Goal: Task Accomplishment & Management: Complete application form

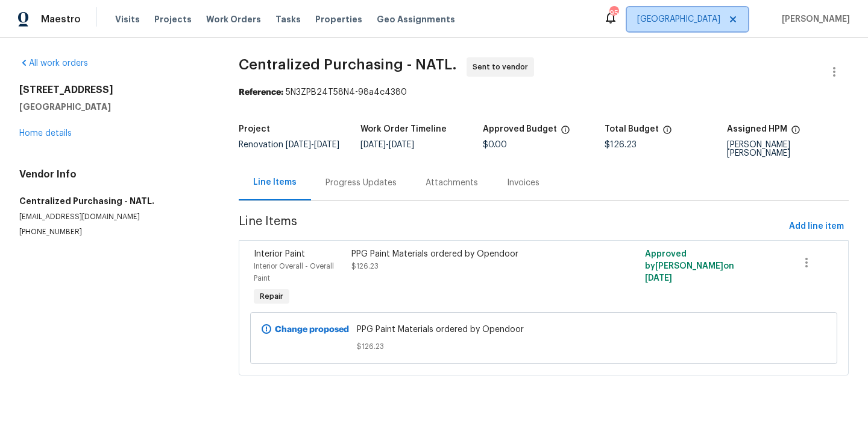
click at [711, 15] on span "[GEOGRAPHIC_DATA]" at bounding box center [678, 19] width 83 height 12
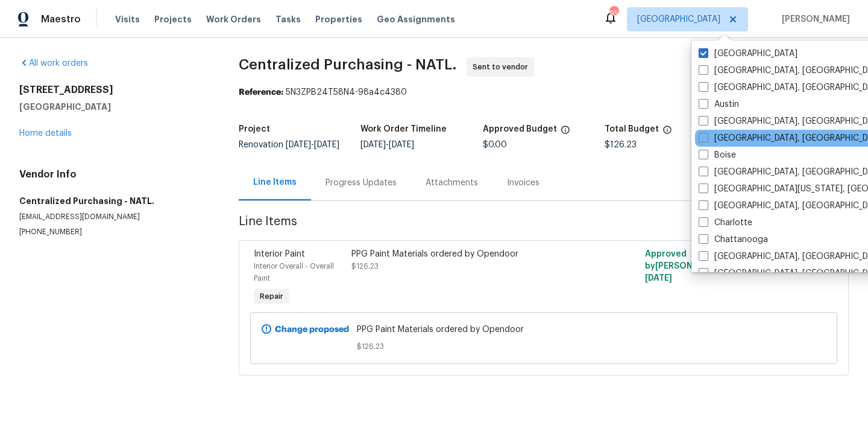
click at [723, 131] on div "[GEOGRAPHIC_DATA], [GEOGRAPHIC_DATA]" at bounding box center [816, 138] width 243 height 17
click at [723, 137] on label "[GEOGRAPHIC_DATA], [GEOGRAPHIC_DATA]" at bounding box center [792, 138] width 187 height 12
click at [707, 137] on input "[GEOGRAPHIC_DATA], [GEOGRAPHIC_DATA]" at bounding box center [703, 136] width 8 height 8
checkbox input "true"
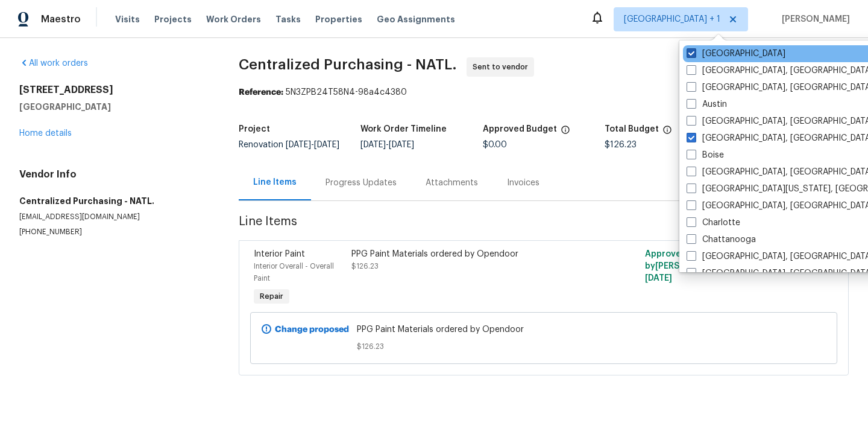
click at [710, 54] on label "[GEOGRAPHIC_DATA]" at bounding box center [736, 54] width 99 height 12
click at [695, 54] on input "[GEOGRAPHIC_DATA]" at bounding box center [691, 52] width 8 height 8
checkbox input "false"
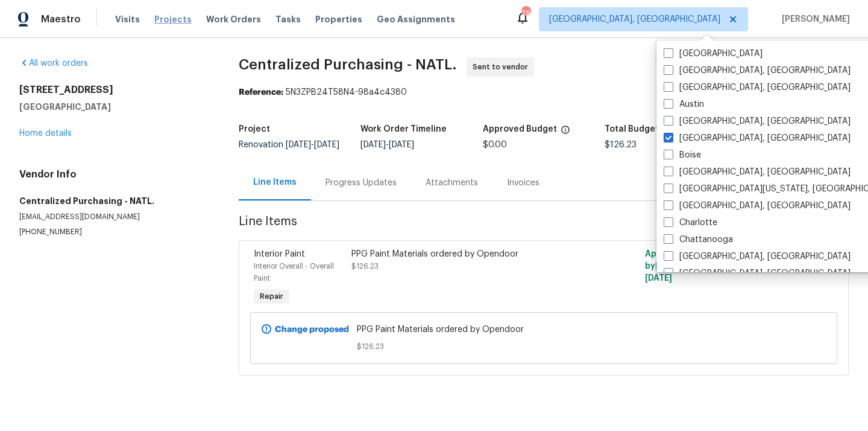
click at [166, 21] on span "Projects" at bounding box center [172, 19] width 37 height 12
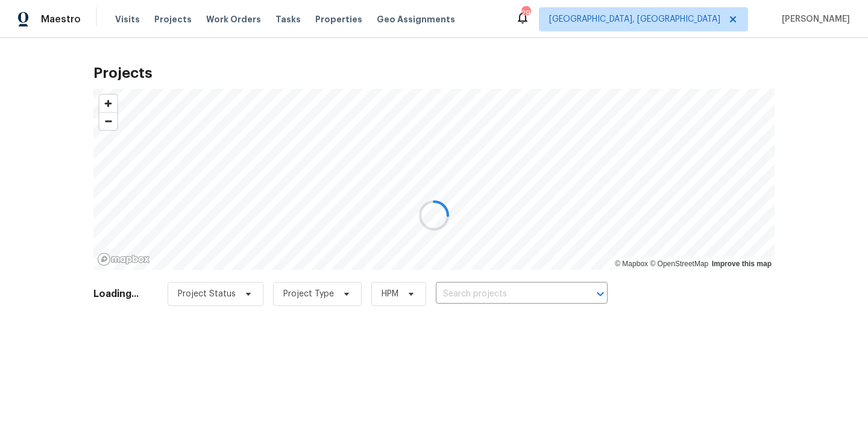
click at [499, 286] on div at bounding box center [434, 215] width 868 height 431
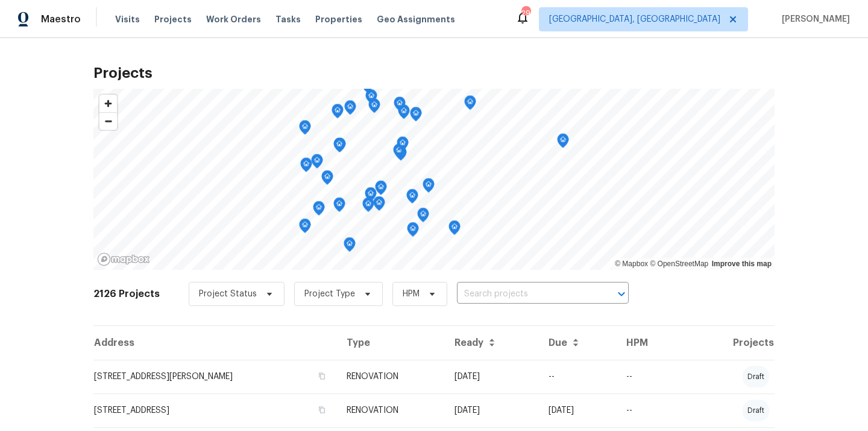
click at [499, 286] on input "text" at bounding box center [526, 294] width 138 height 19
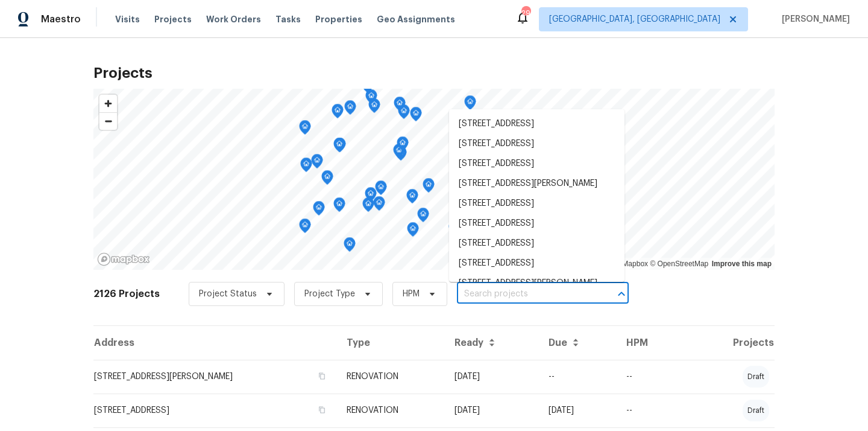
paste input "1909 Wisterwood Dr Hoover AL 35226"
type input "1909 Wisterwood Dr Hoover AL 35226"
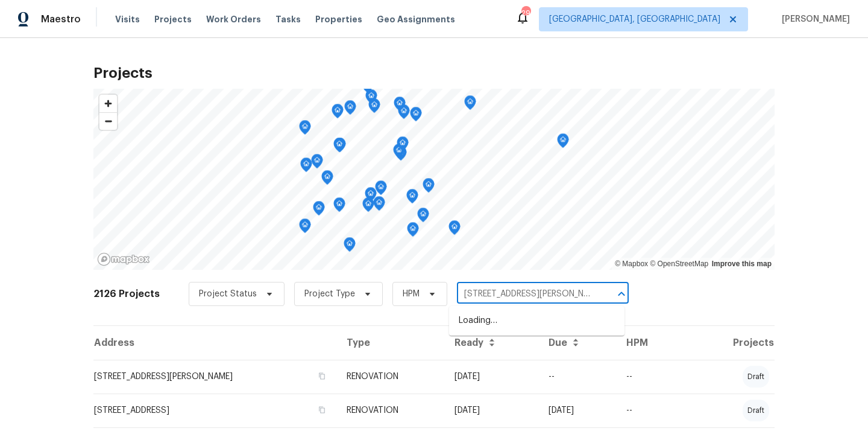
scroll to position [0, 16]
click at [498, 315] on li "1909 Wisterwood Dr, Hoover, AL 35226" at bounding box center [537, 321] width 176 height 20
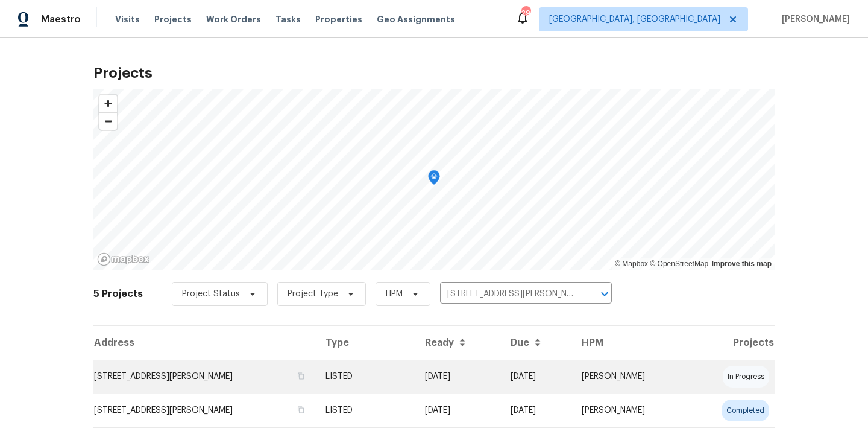
click at [447, 369] on td "[DATE]" at bounding box center [459, 376] width 86 height 34
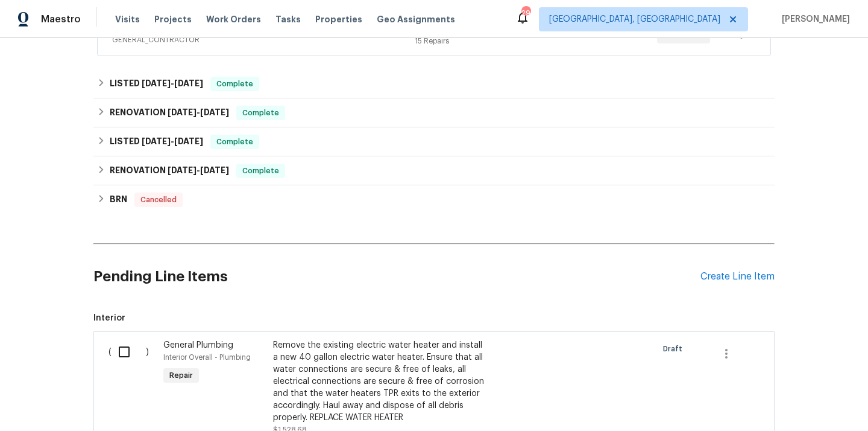
scroll to position [447, 0]
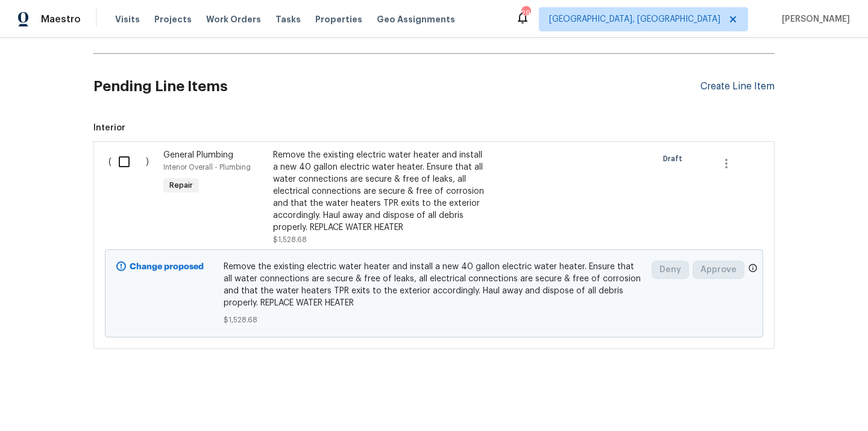
click at [723, 86] on div "Create Line Item" at bounding box center [738, 86] width 74 height 11
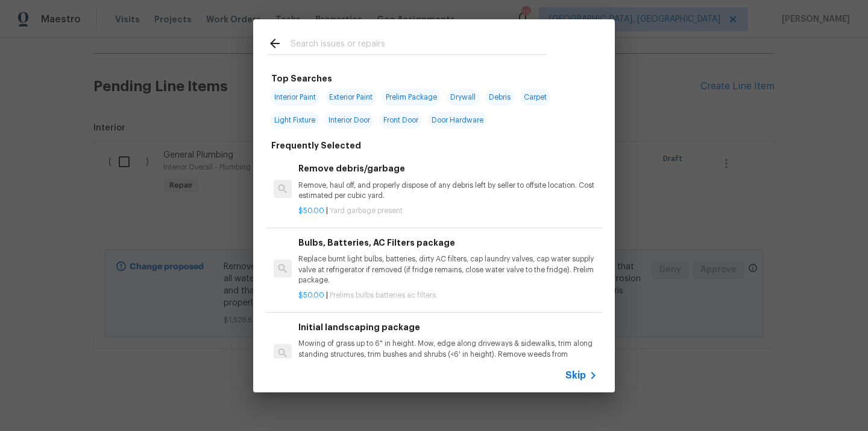
click at [407, 50] on input "text" at bounding box center [419, 45] width 256 height 18
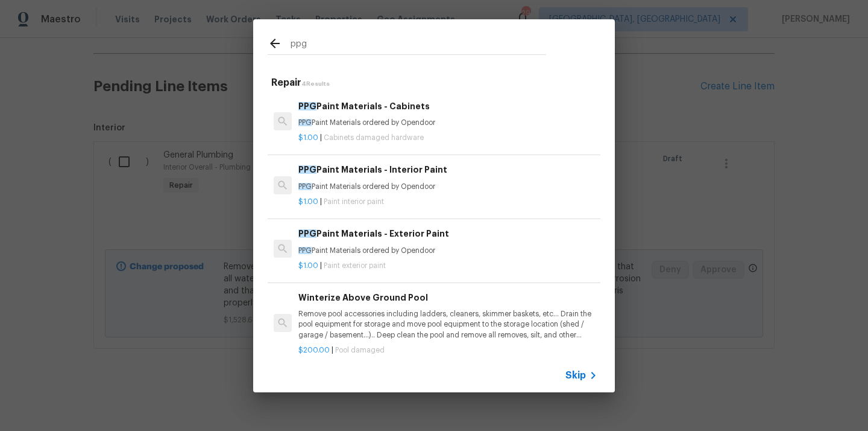
type input "ppg"
click at [403, 127] on p "PPG Paint Materials ordered by Opendoor" at bounding box center [448, 123] width 299 height 10
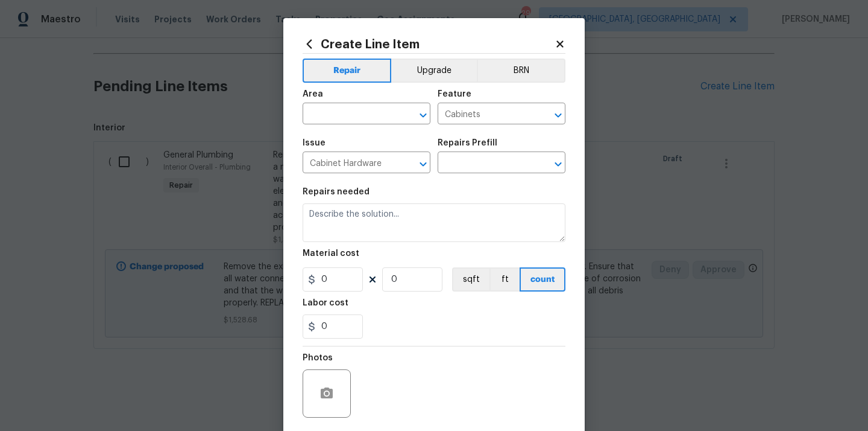
type input "PPG Paint Materials - Cabinets $1.00"
type textarea "PPG Paint Materials ordered by Opendoor"
type input "1"
click at [352, 112] on input "text" at bounding box center [350, 115] width 94 height 19
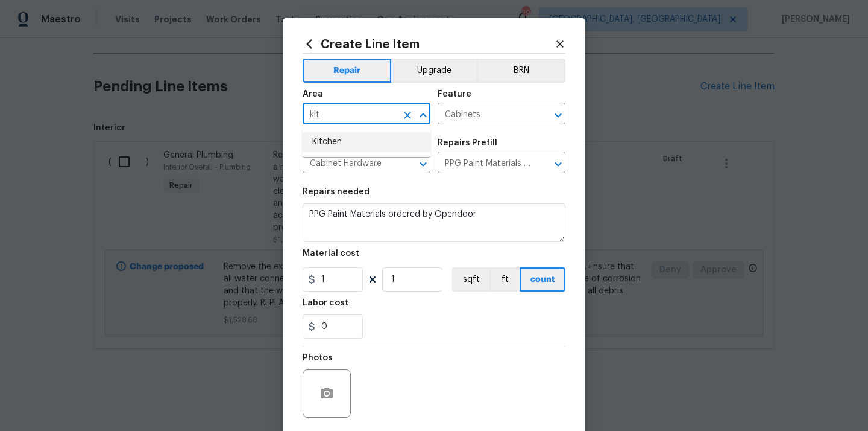
click at [342, 133] on li "Kitchen" at bounding box center [367, 142] width 128 height 20
type input "Kitchen"
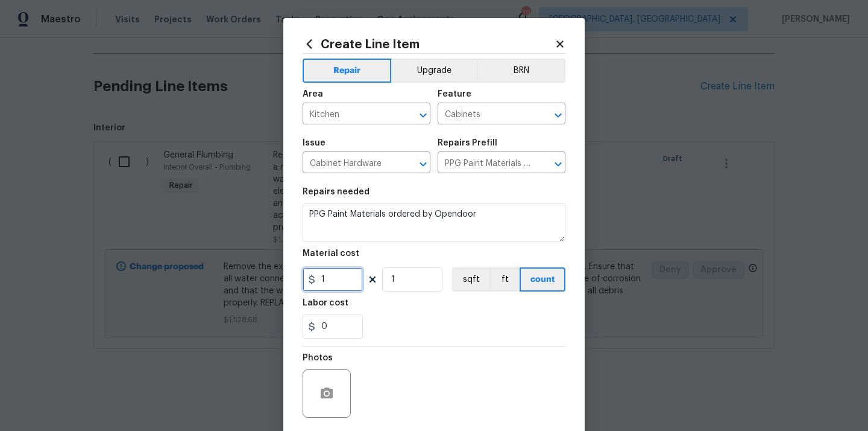
drag, startPoint x: 343, startPoint y: 285, endPoint x: 283, endPoint y: 272, distance: 60.6
click at [284, 272] on div "Create Line Item Repair Upgrade BRN Area Kitchen ​ Feature Cabinets ​ Issue Cab…" at bounding box center [434, 259] width 302 height 483
paste input "258.33"
type input "258.33"
click at [373, 316] on div "0" at bounding box center [434, 326] width 263 height 24
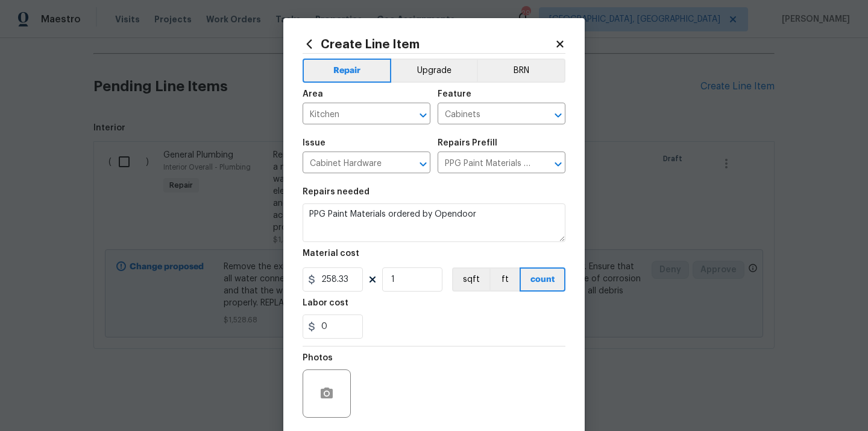
scroll to position [89, 0]
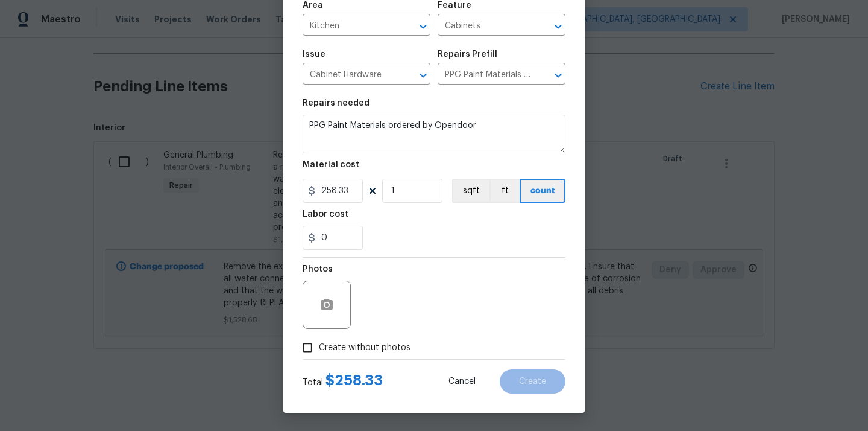
click at [368, 348] on span "Create without photos" at bounding box center [365, 347] width 92 height 13
click at [319, 348] on input "Create without photos" at bounding box center [307, 347] width 23 height 23
checkbox input "true"
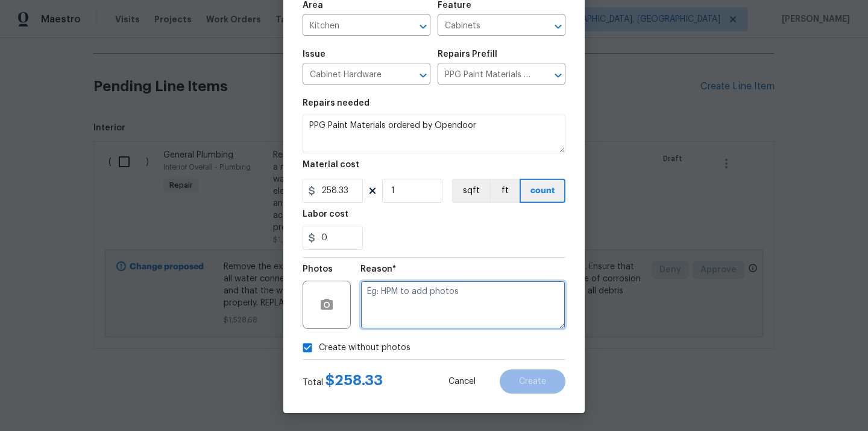
click at [388, 320] on textarea at bounding box center [463, 304] width 205 height 48
type textarea "N/A"
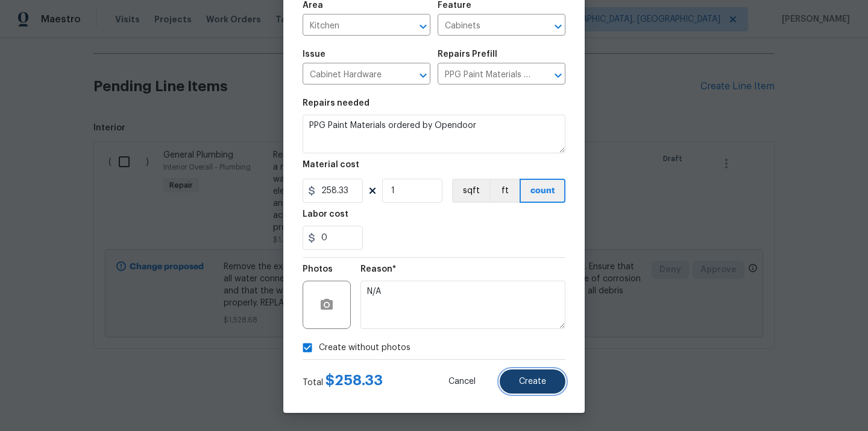
click at [550, 376] on button "Create" at bounding box center [533, 381] width 66 height 24
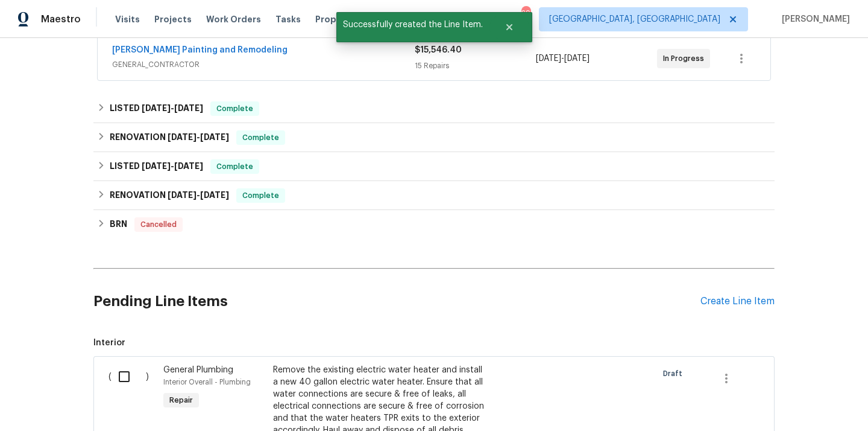
scroll to position [447, 0]
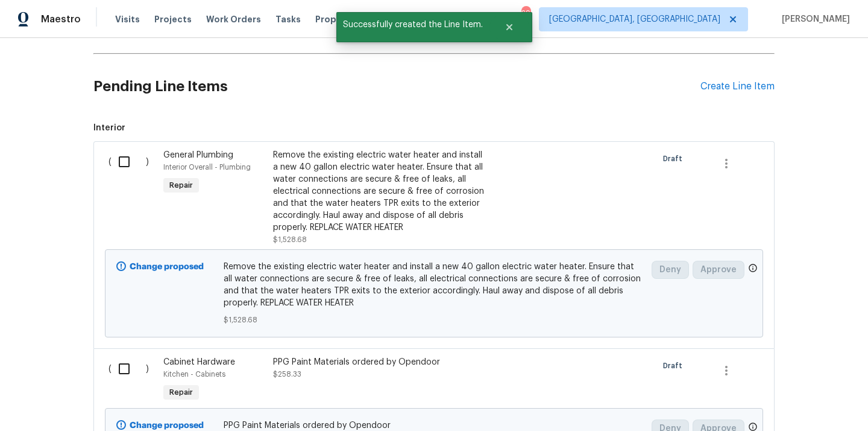
click at [121, 364] on input "checkbox" at bounding box center [129, 368] width 34 height 25
checkbox input "true"
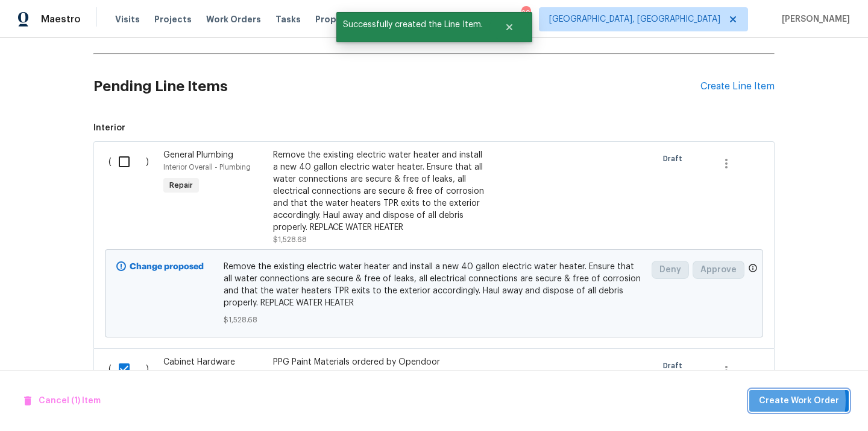
click at [777, 400] on span "Create Work Order" at bounding box center [799, 400] width 80 height 15
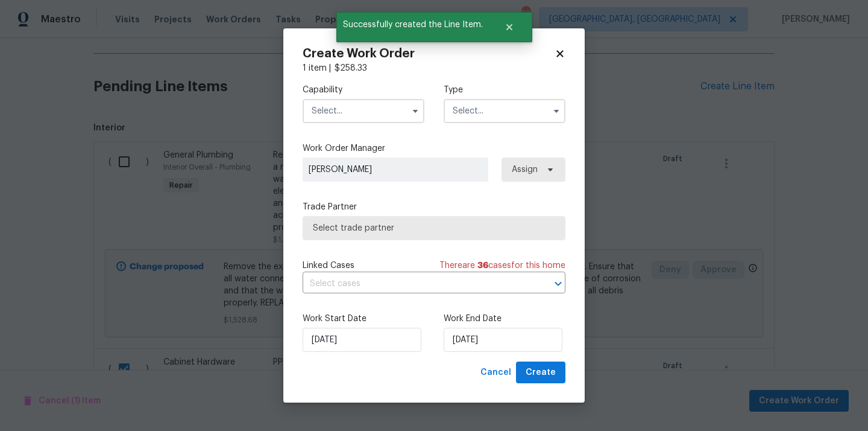
click at [385, 104] on input "text" at bounding box center [364, 111] width 122 height 24
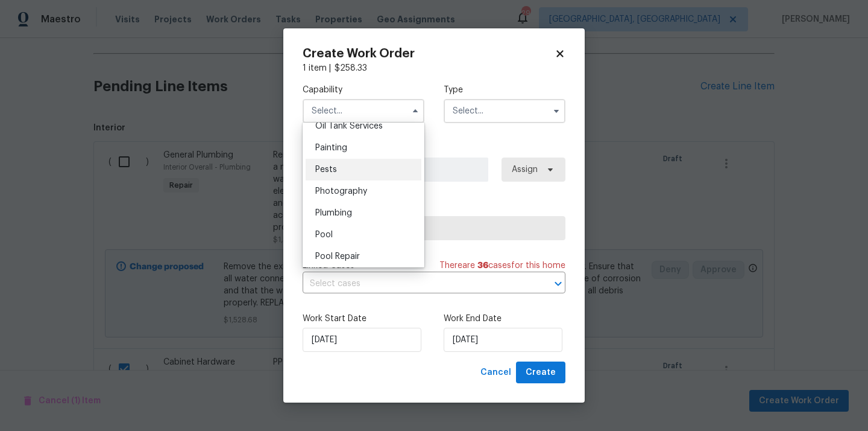
scroll to position [981, 0]
click at [362, 171] on div "Painting" at bounding box center [364, 169] width 116 height 22
type input "Painting"
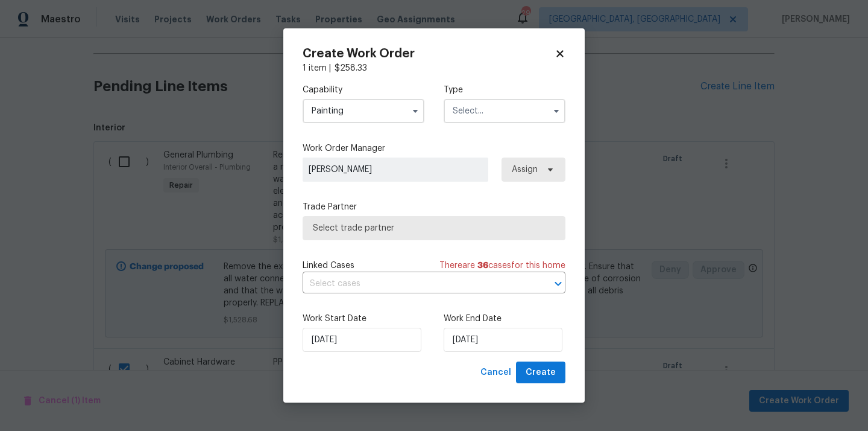
click at [489, 110] on input "text" at bounding box center [505, 111] width 122 height 24
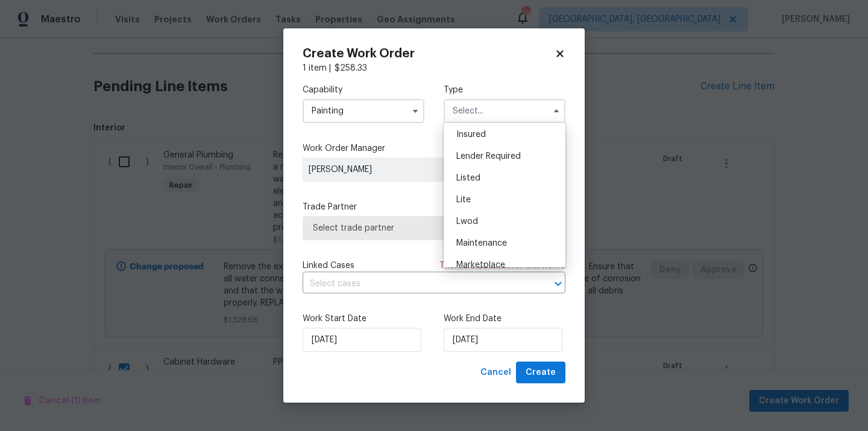
scroll to position [266, 0]
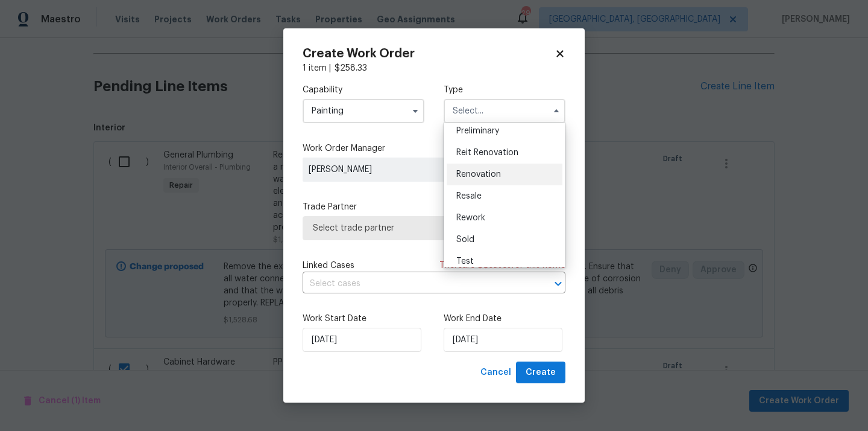
click at [490, 174] on span "Renovation" at bounding box center [479, 174] width 45 height 8
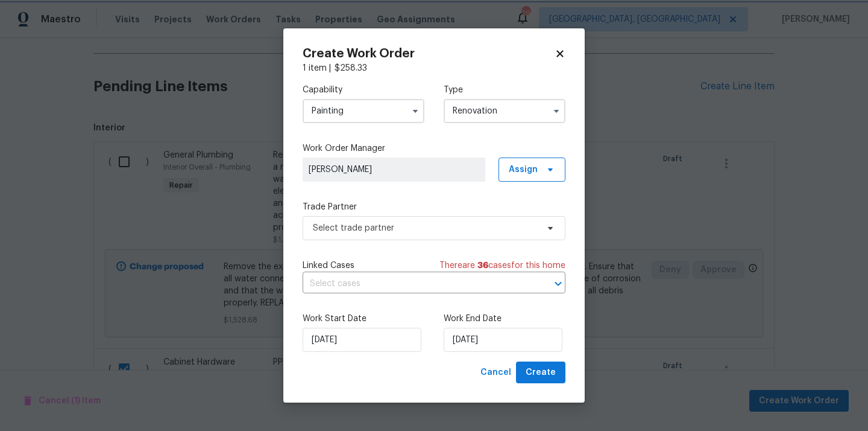
scroll to position [0, 0]
click at [505, 122] on input "Renovation" at bounding box center [505, 111] width 122 height 24
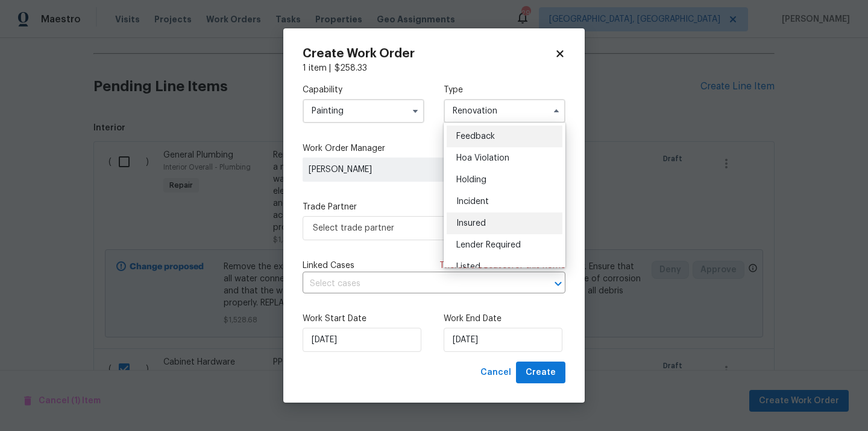
scroll to position [1, 0]
click at [496, 221] on div "Insured" at bounding box center [505, 223] width 116 height 22
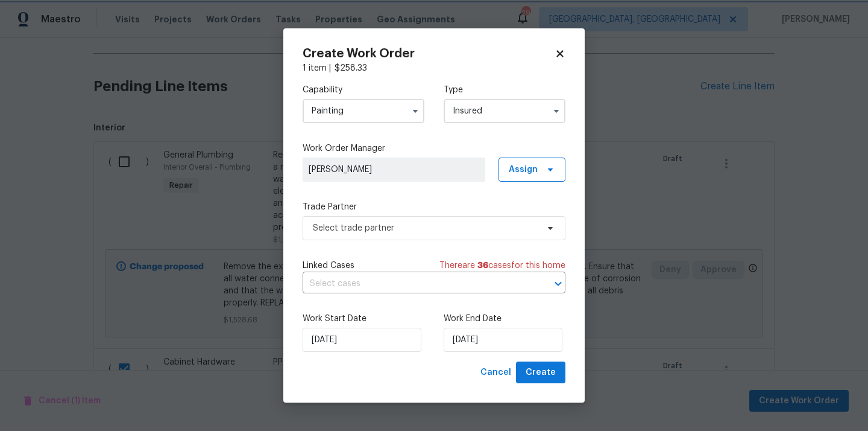
scroll to position [0, 0]
click at [502, 107] on input "Insured" at bounding box center [505, 111] width 122 height 24
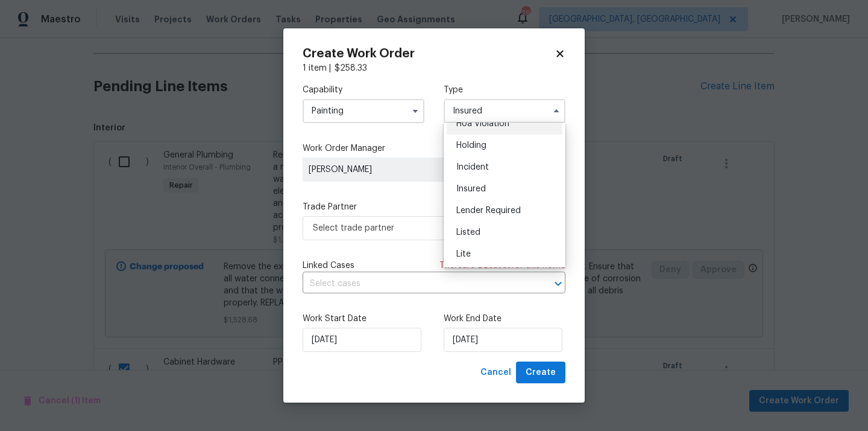
scroll to position [54, 0]
click at [472, 210] on span "Listed" at bounding box center [469, 212] width 24 height 8
type input "Listed"
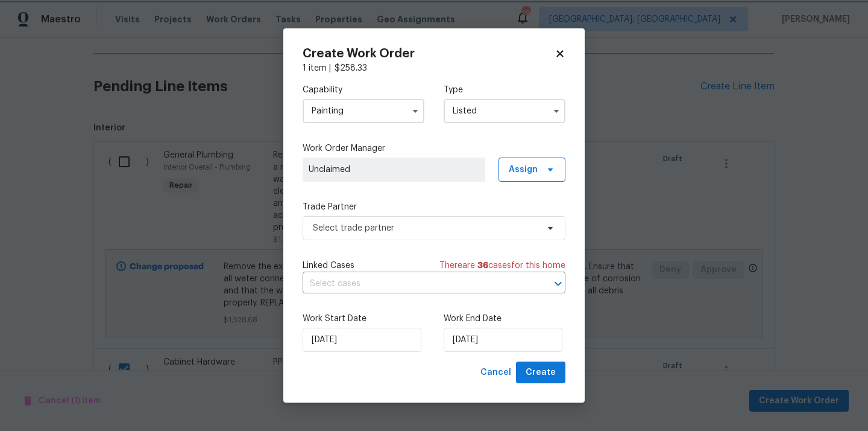
scroll to position [0, 0]
click at [519, 171] on span "Assign" at bounding box center [523, 169] width 29 height 12
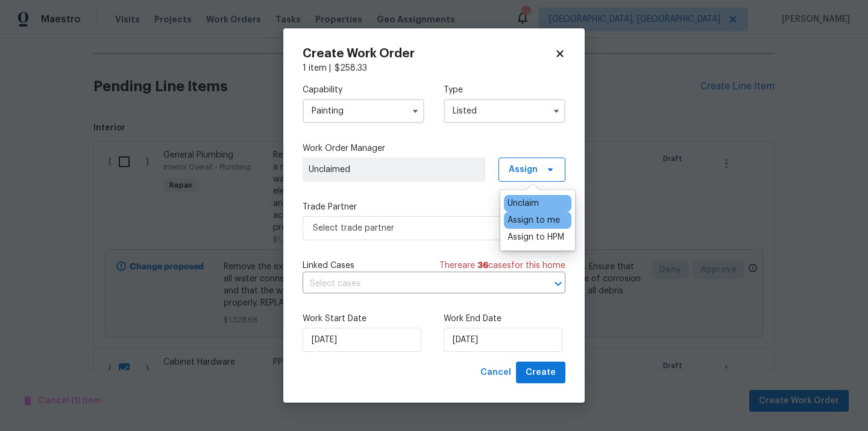
click at [517, 221] on div "Assign to me" at bounding box center [534, 220] width 52 height 12
click at [428, 230] on span "Select trade partner" at bounding box center [425, 228] width 225 height 12
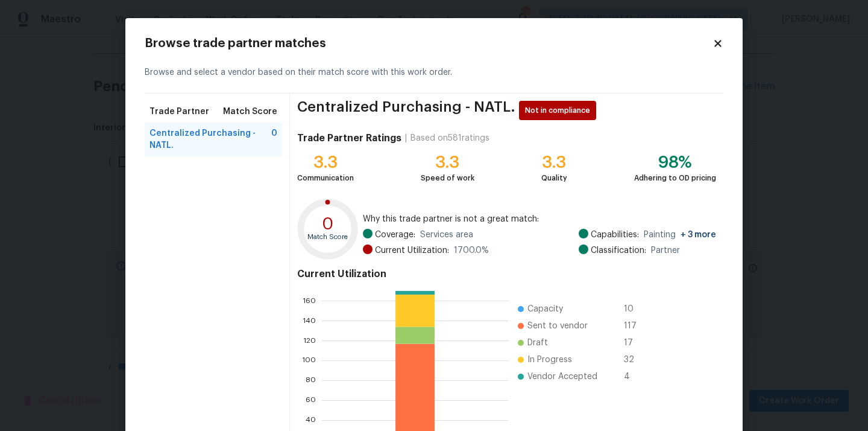
scroll to position [101, 0]
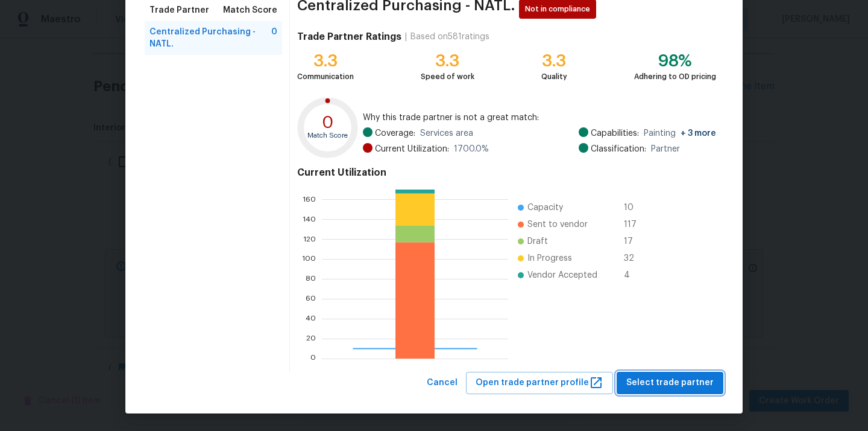
click at [656, 380] on span "Select trade partner" at bounding box center [670, 382] width 87 height 15
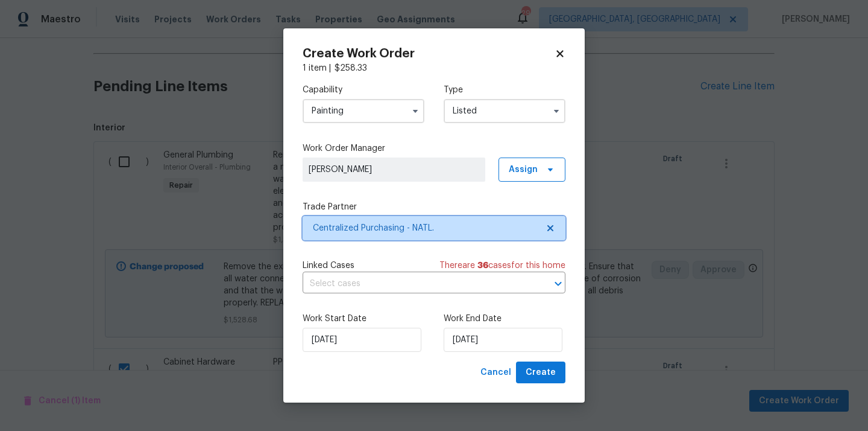
scroll to position [0, 0]
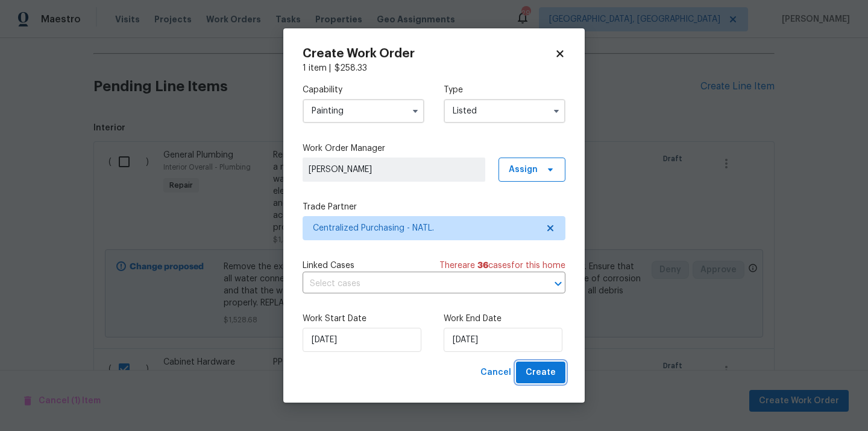
click at [560, 368] on button "Create" at bounding box center [540, 372] width 49 height 22
checkbox input "false"
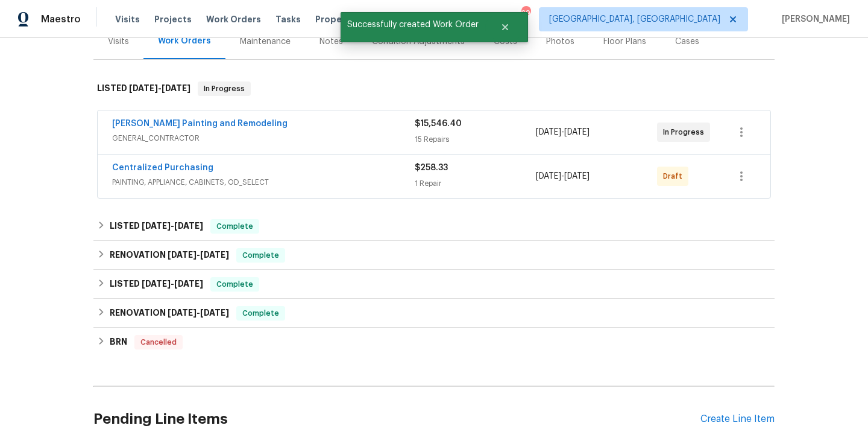
scroll to position [143, 0]
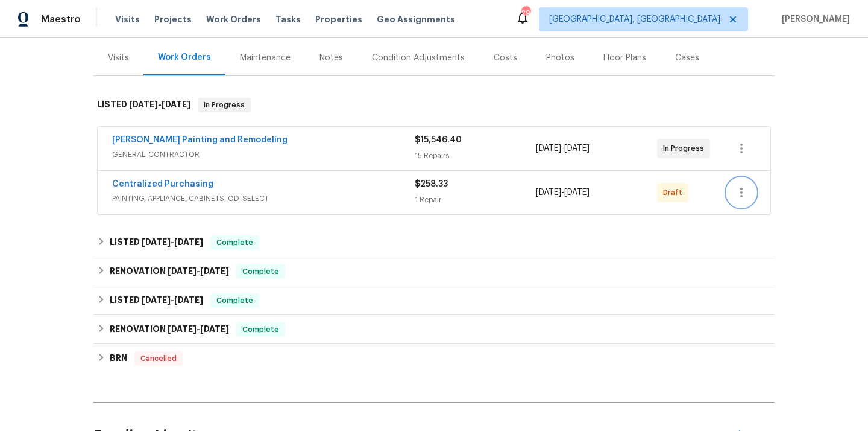
click at [736, 184] on button "button" at bounding box center [741, 192] width 29 height 29
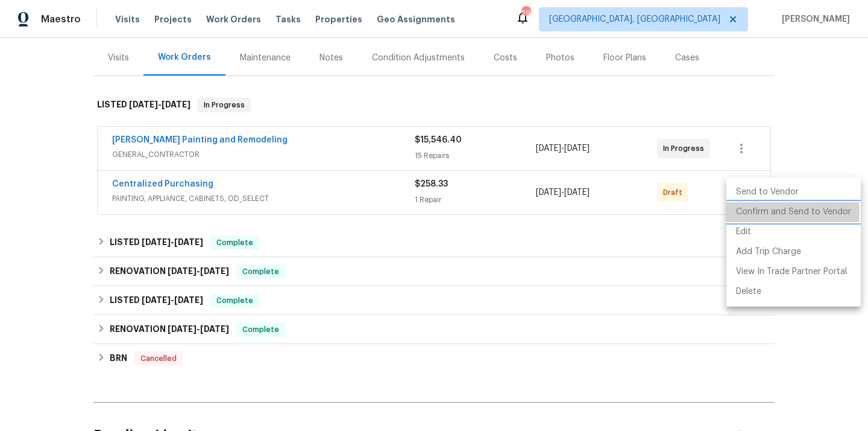
click at [749, 212] on li "Confirm and Send to Vendor" at bounding box center [794, 212] width 134 height 20
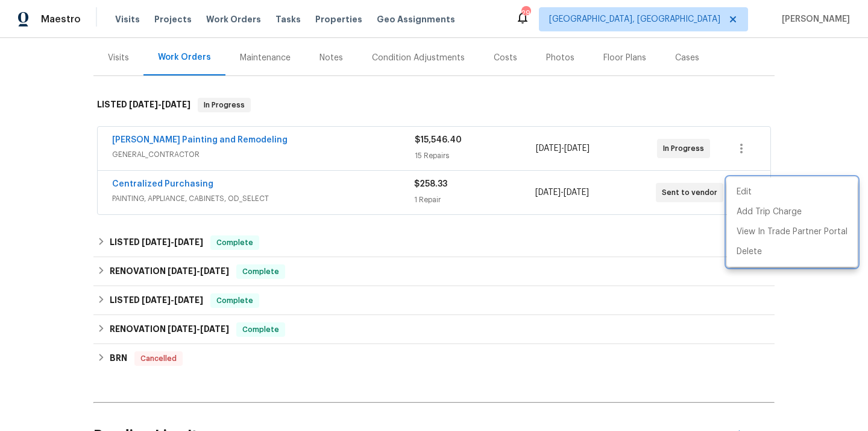
click at [236, 186] on div at bounding box center [434, 215] width 868 height 431
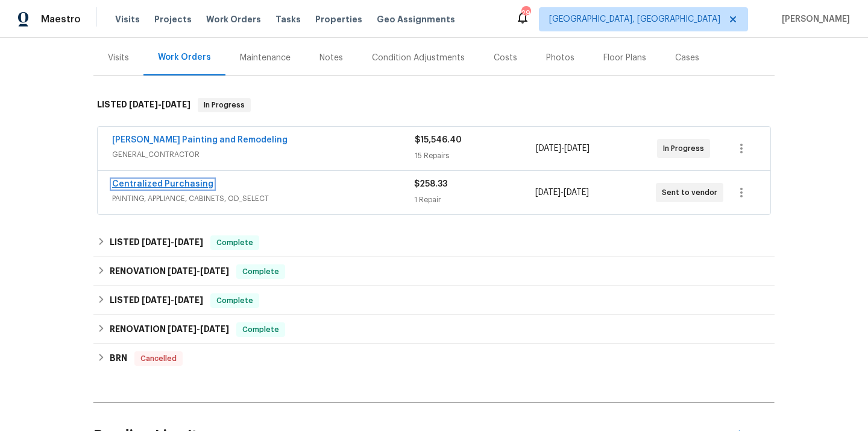
click at [161, 180] on link "Centralized Purchasing" at bounding box center [162, 184] width 101 height 8
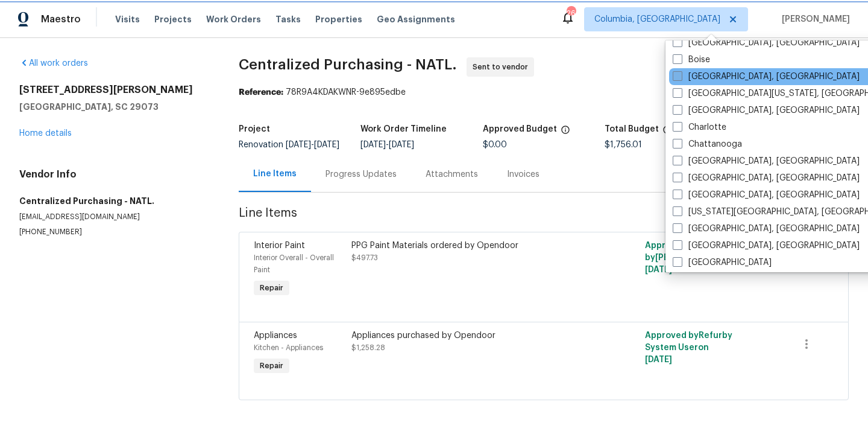
scroll to position [137, 0]
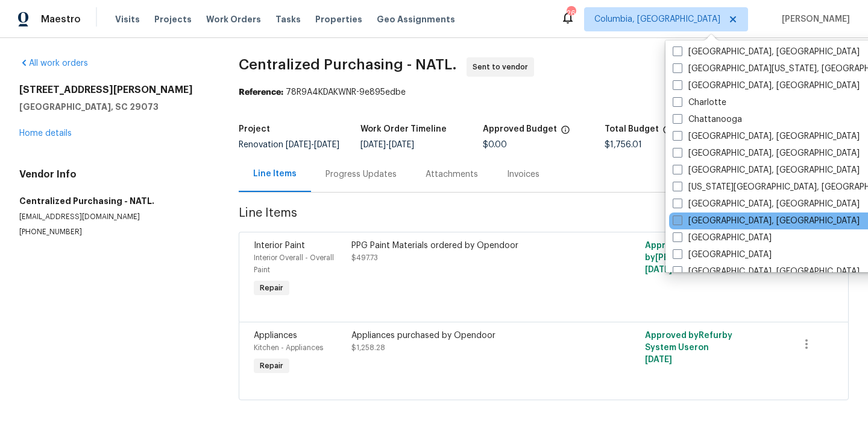
click at [692, 215] on label "[GEOGRAPHIC_DATA], [GEOGRAPHIC_DATA]" at bounding box center [766, 221] width 187 height 12
click at [681, 215] on input "[GEOGRAPHIC_DATA], [GEOGRAPHIC_DATA]" at bounding box center [677, 219] width 8 height 8
checkbox input "true"
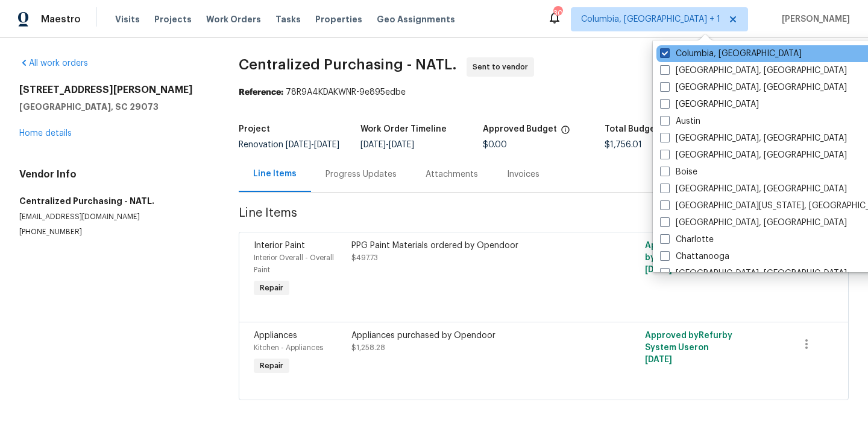
click at [693, 50] on label "Columbia, [GEOGRAPHIC_DATA]" at bounding box center [731, 54] width 142 height 12
click at [668, 50] on input "Columbia, [GEOGRAPHIC_DATA]" at bounding box center [664, 52] width 8 height 8
checkbox input "false"
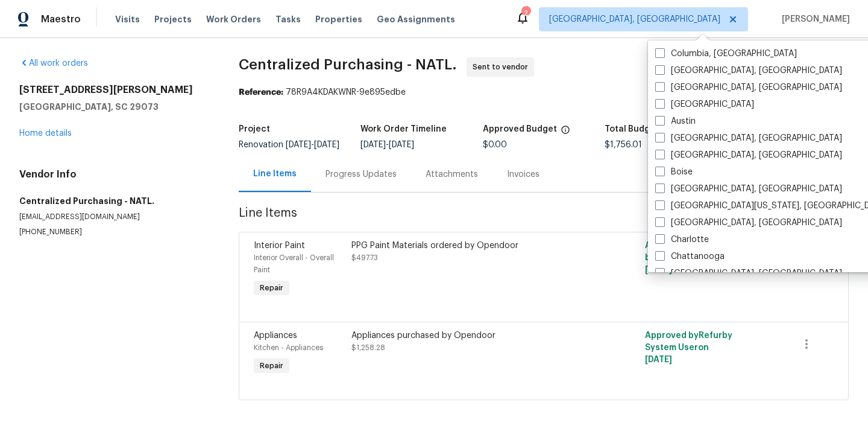
click at [164, 27] on div "Visits Projects Work Orders Tasks Properties Geo Assignments" at bounding box center [292, 19] width 355 height 24
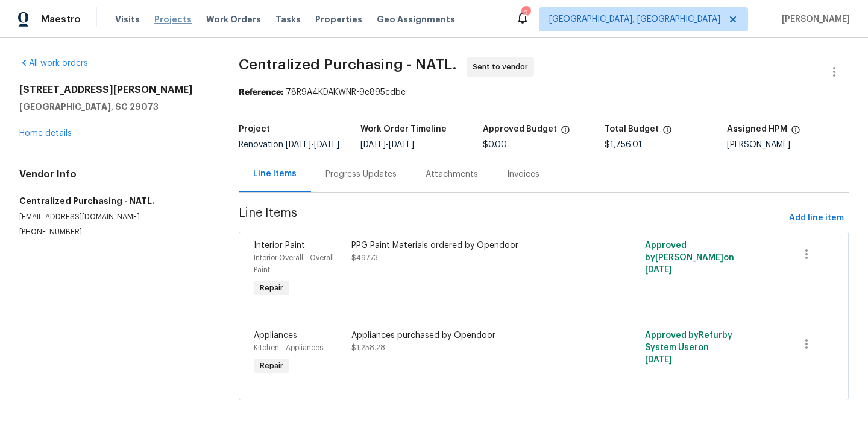
click at [159, 21] on span "Projects" at bounding box center [172, 19] width 37 height 12
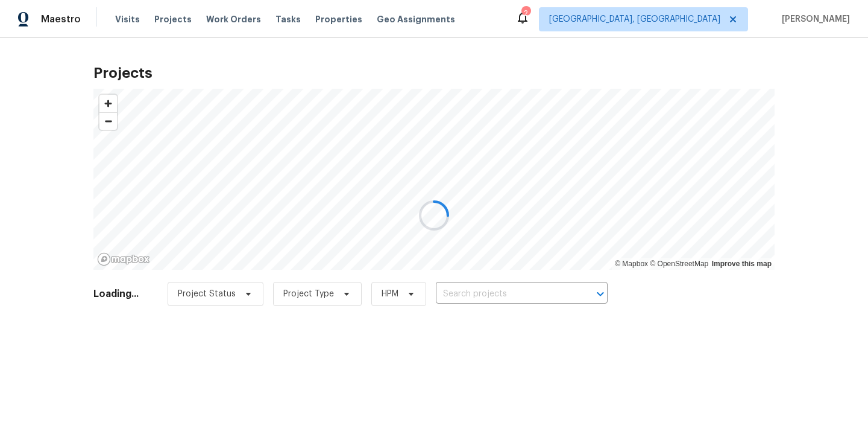
click at [514, 300] on div at bounding box center [434, 215] width 868 height 431
click at [511, 287] on div at bounding box center [434, 215] width 868 height 431
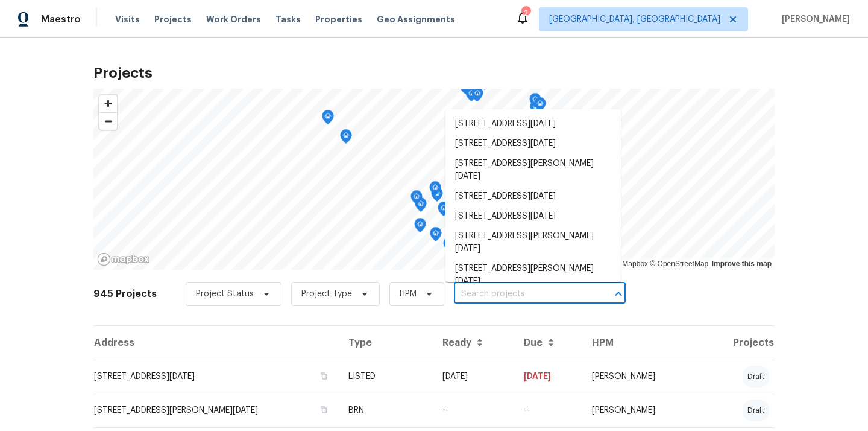
click at [508, 292] on input "text" at bounding box center [523, 294] width 138 height 19
paste input "[STREET_ADDRESS][DATE]"
type input "[STREET_ADDRESS][DATE]"
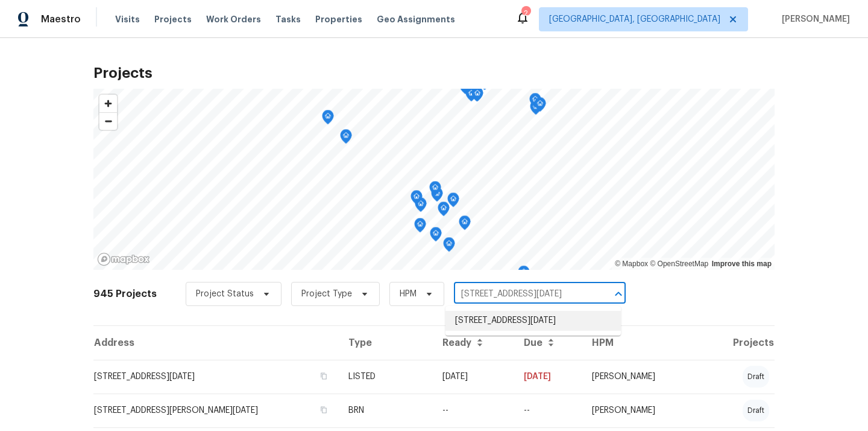
click at [507, 318] on li "[STREET_ADDRESS][DATE]" at bounding box center [534, 321] width 176 height 20
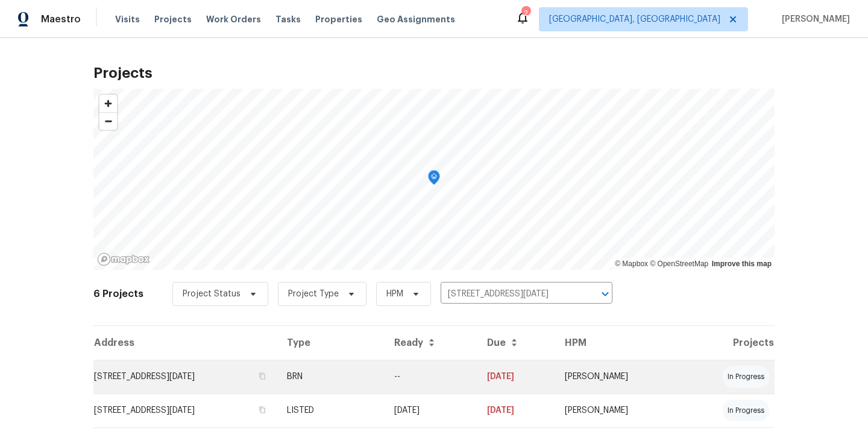
click at [469, 367] on td "--" at bounding box center [431, 376] width 93 height 34
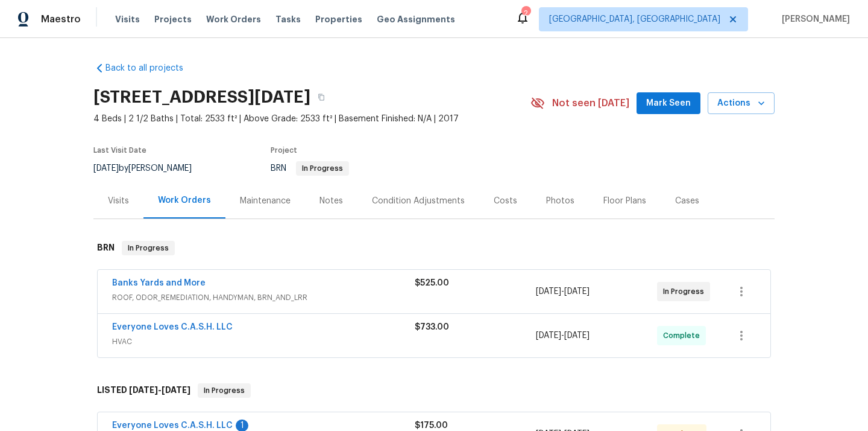
click at [311, 96] on h2 "[STREET_ADDRESS][DATE]" at bounding box center [201, 97] width 217 height 12
copy h2 "78414"
click at [119, 198] on div "Visits" at bounding box center [118, 201] width 21 height 12
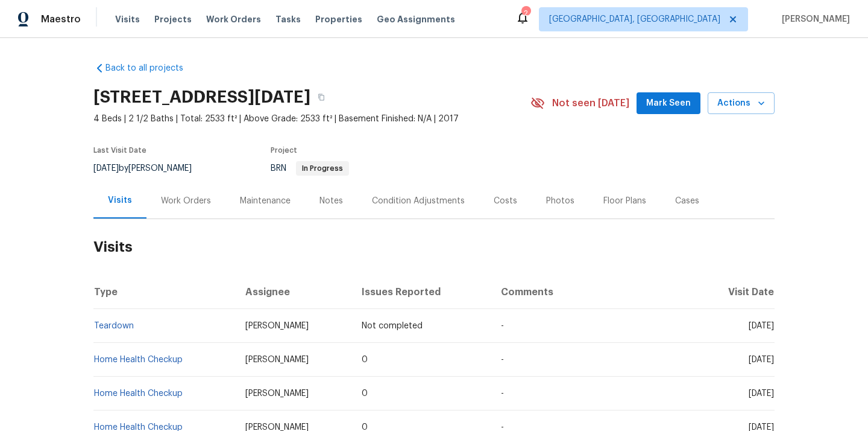
scroll to position [399, 0]
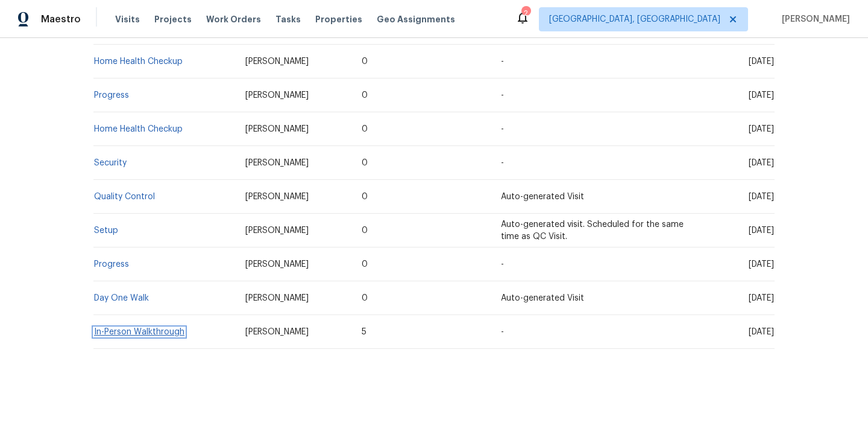
click at [153, 335] on link "In-Person Walkthrough" at bounding box center [139, 331] width 90 height 8
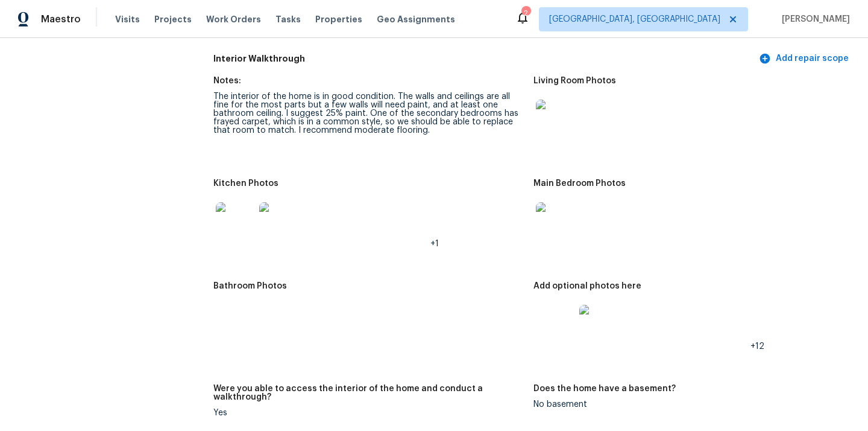
scroll to position [1442, 0]
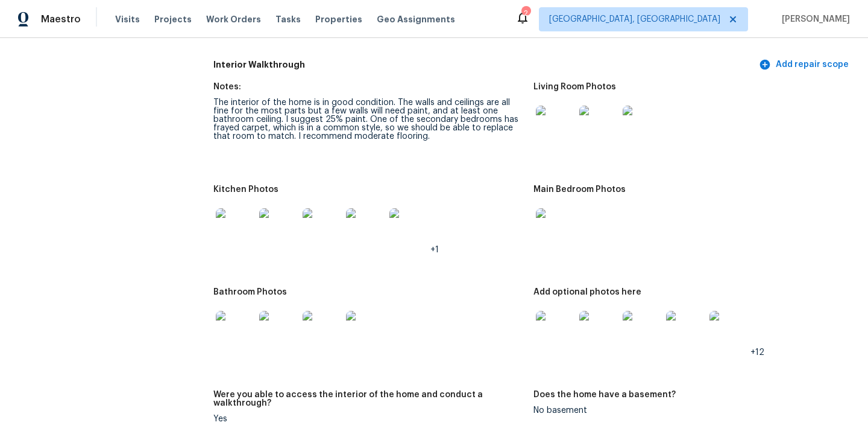
click at [239, 230] on img at bounding box center [235, 227] width 39 height 39
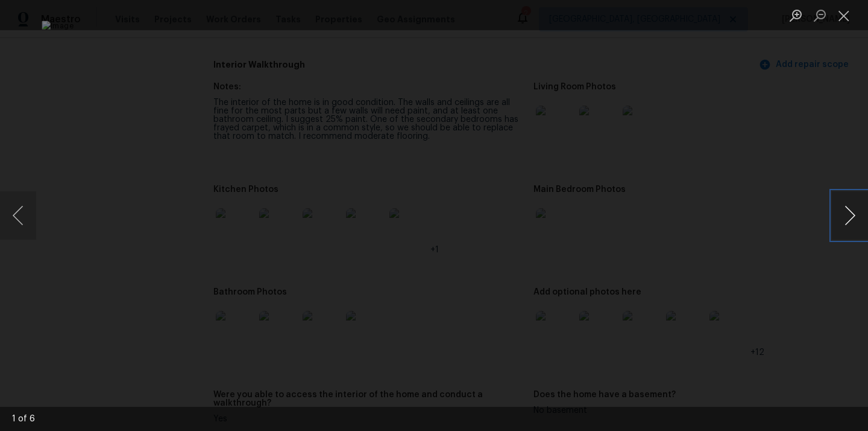
click at [849, 218] on button "Next image" at bounding box center [850, 215] width 36 height 48
click at [799, 103] on div "Lightbox" at bounding box center [434, 215] width 868 height 431
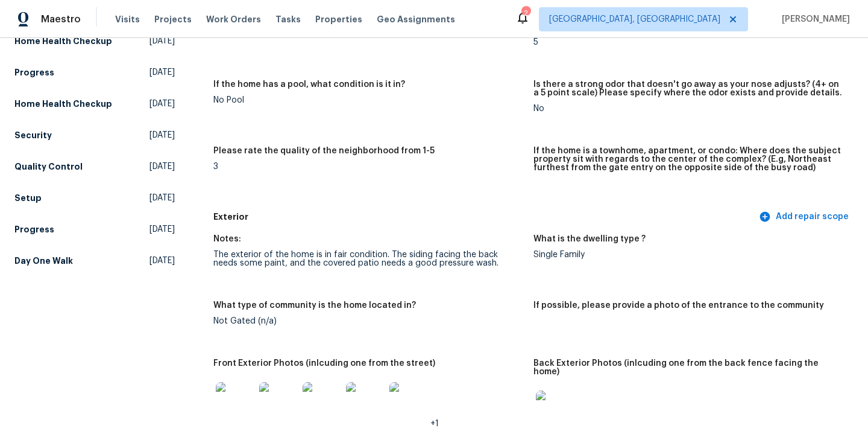
scroll to position [0, 0]
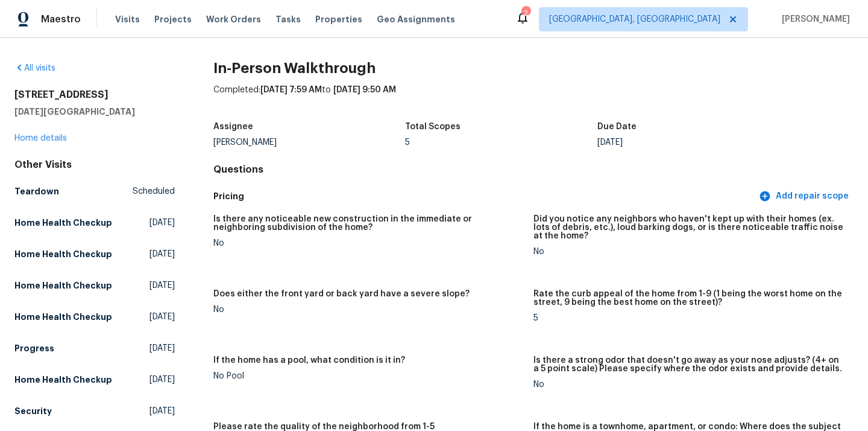
click at [102, 110] on h5 "[DATE][GEOGRAPHIC_DATA]" at bounding box center [94, 112] width 160 height 12
copy h5 "78414"
click at [52, 138] on link "Home details" at bounding box center [40, 138] width 52 height 8
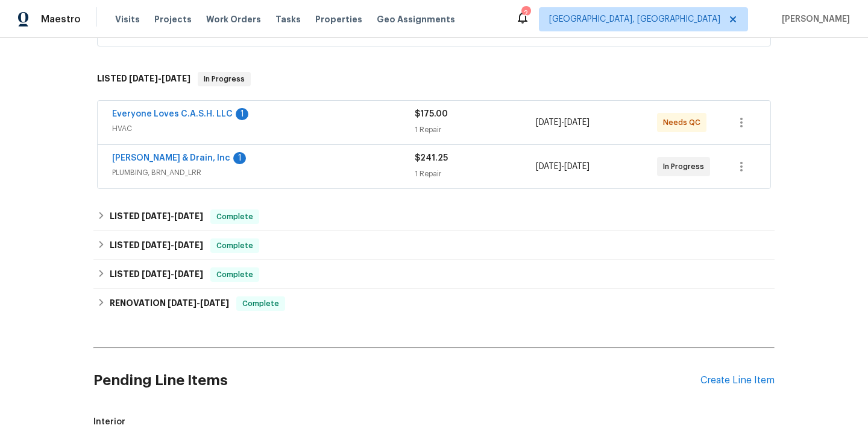
scroll to position [316, 0]
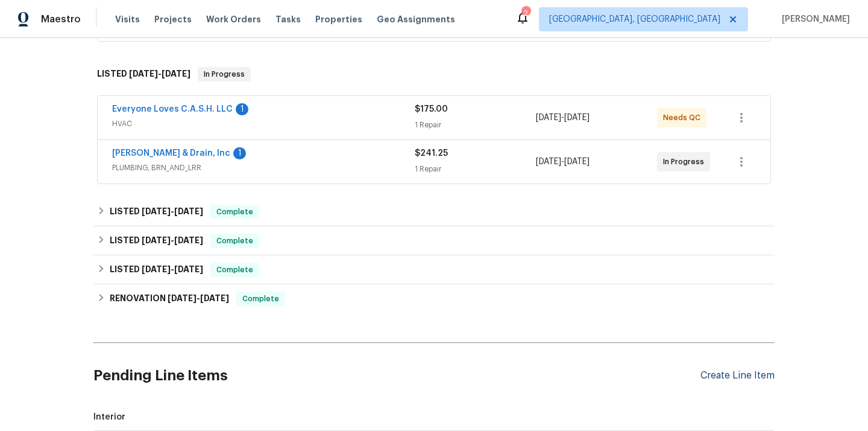
click at [730, 373] on div "Create Line Item" at bounding box center [738, 375] width 74 height 11
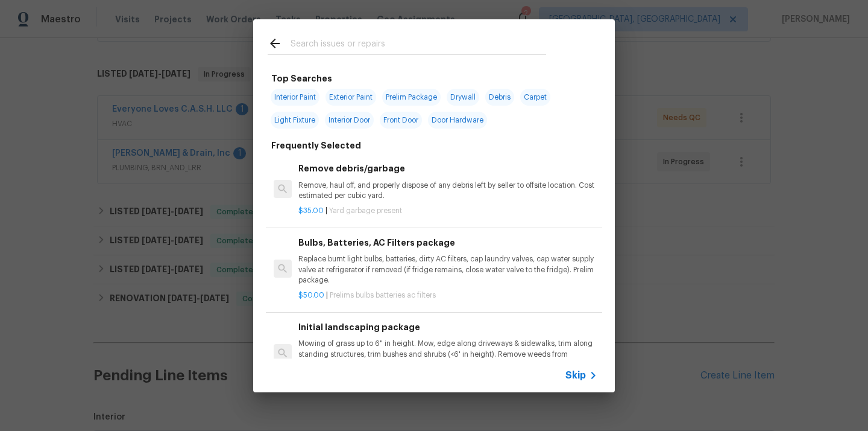
click at [461, 36] on input "text" at bounding box center [419, 45] width 256 height 18
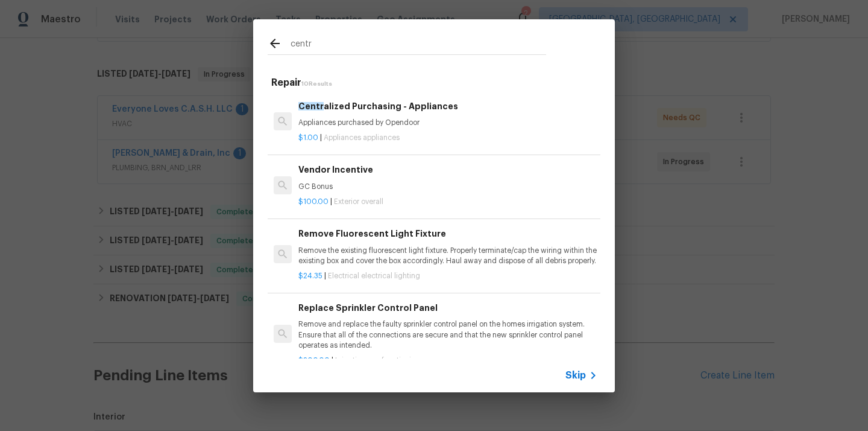
type input "centr"
click at [400, 110] on h6 "Centr alized Purchasing - Appliances" at bounding box center [448, 106] width 299 height 13
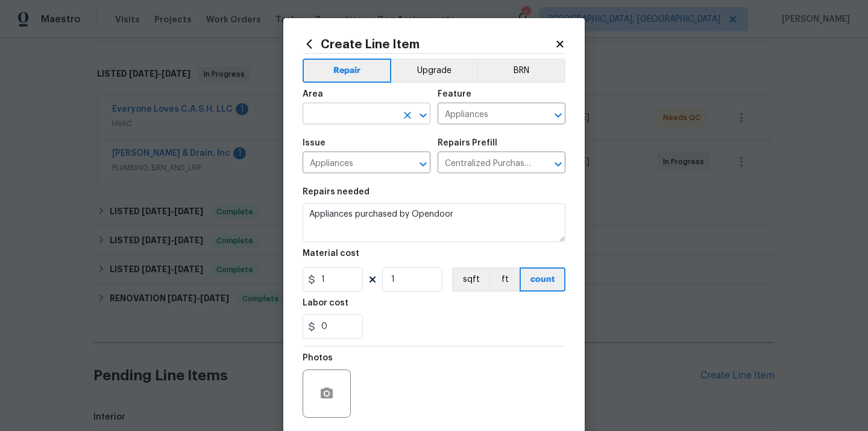
click at [364, 121] on input "text" at bounding box center [350, 115] width 94 height 19
click at [356, 138] on li "Kitchen" at bounding box center [367, 142] width 128 height 20
type input "Kitchen"
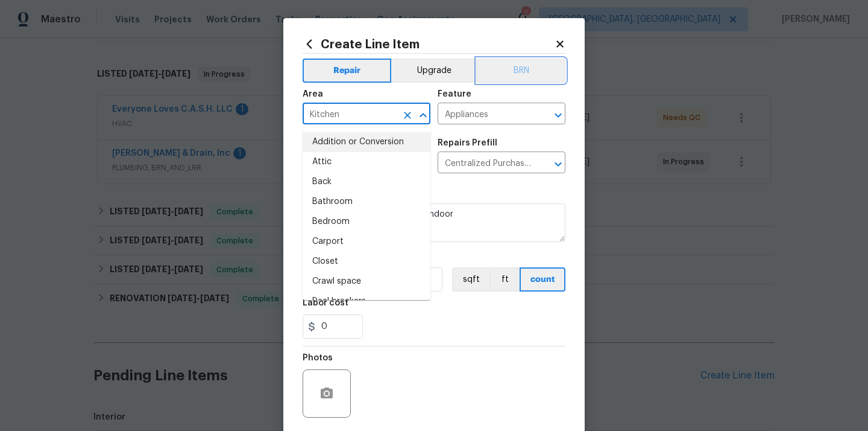
click at [496, 63] on button "BRN" at bounding box center [521, 71] width 89 height 24
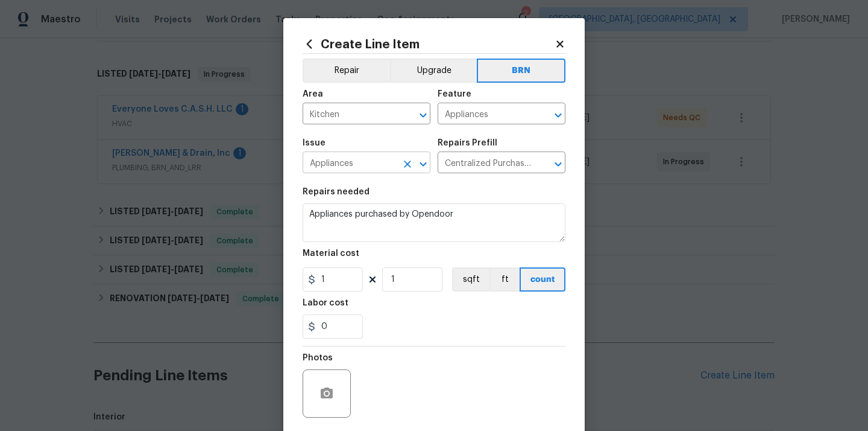
click at [350, 163] on input "Appliances" at bounding box center [350, 163] width 94 height 19
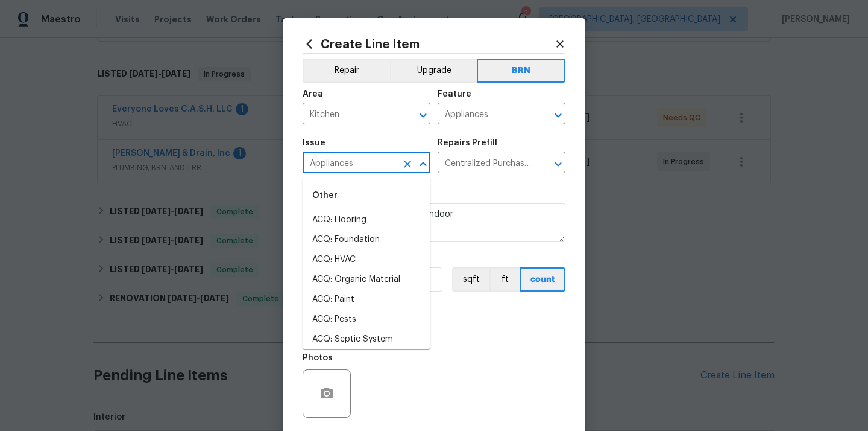
click at [467, 183] on section "Repairs needed Appliances purchased by Opendoor Material cost 1 1 sqft ft count…" at bounding box center [434, 262] width 263 height 165
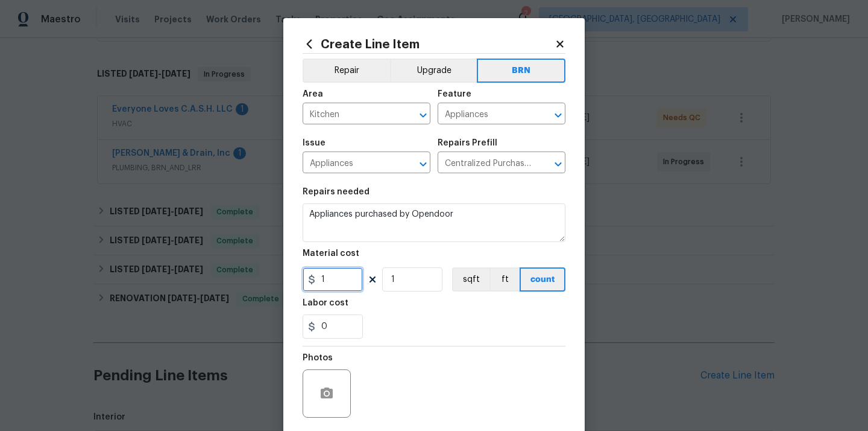
drag, startPoint x: 334, startPoint y: 279, endPoint x: 303, endPoint y: 279, distance: 31.4
click at [303, 279] on input "1" at bounding box center [333, 279] width 60 height 24
paste input "757.78"
type input "757.78"
click at [426, 323] on div "0" at bounding box center [434, 326] width 263 height 24
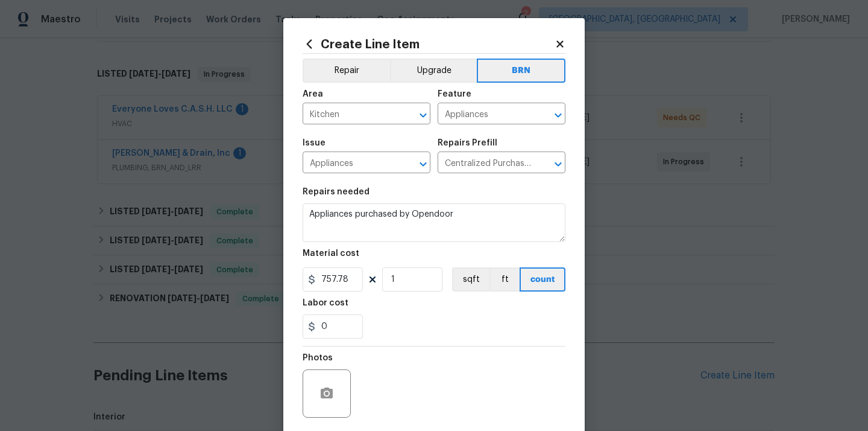
scroll to position [89, 0]
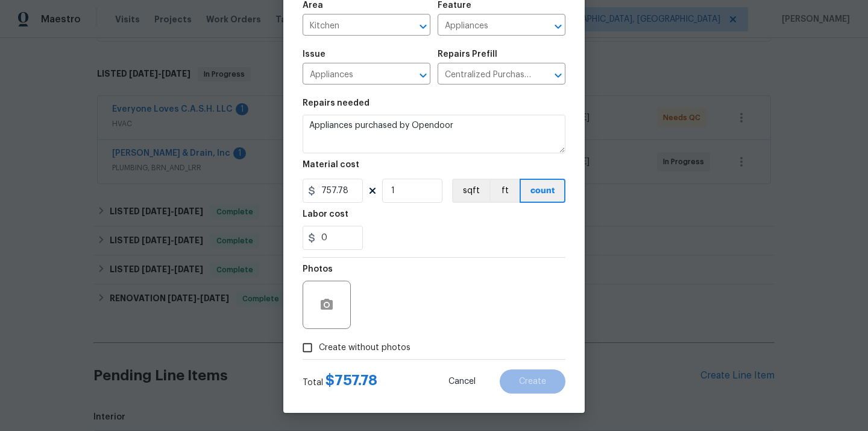
click at [382, 347] on span "Create without photos" at bounding box center [365, 347] width 92 height 13
click at [319, 347] on input "Create without photos" at bounding box center [307, 347] width 23 height 23
checkbox input "true"
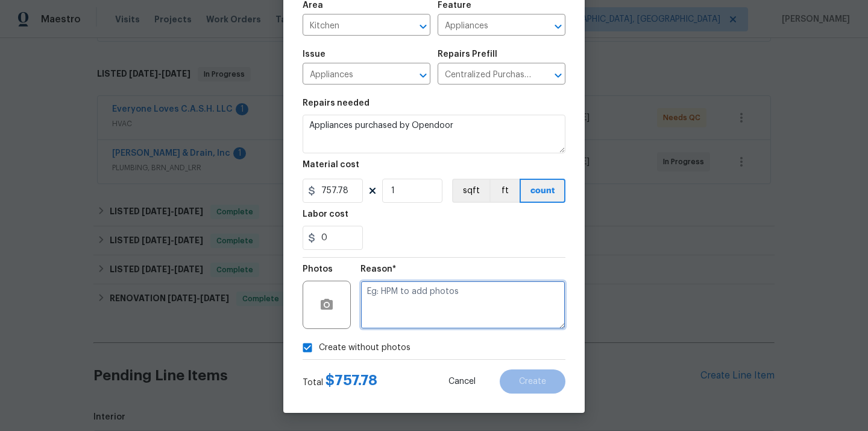
click at [413, 299] on textarea at bounding box center [463, 304] width 205 height 48
type textarea "N/A"
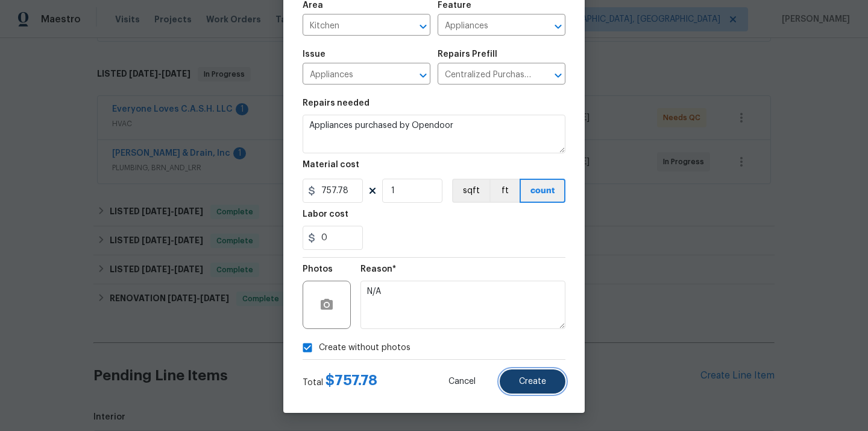
click at [530, 392] on button "Create" at bounding box center [533, 381] width 66 height 24
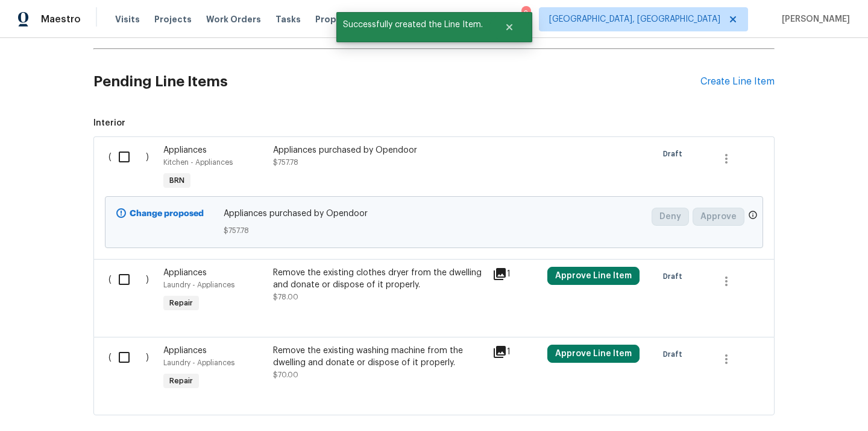
scroll to position [617, 0]
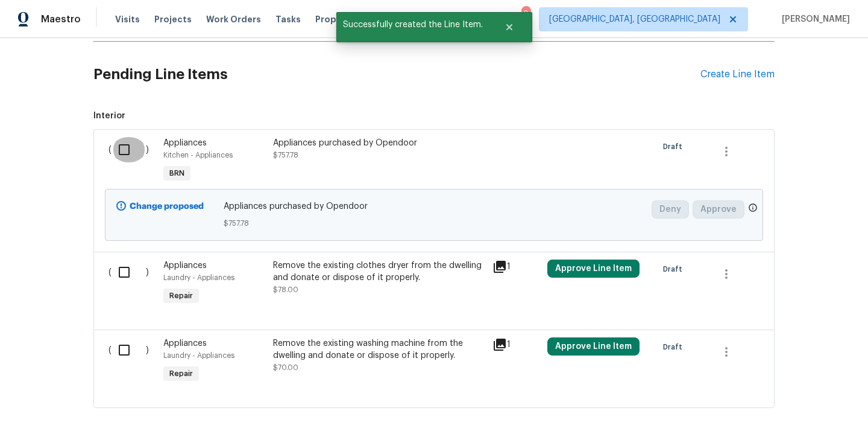
click at [124, 150] on input "checkbox" at bounding box center [129, 149] width 34 height 25
checkbox input "true"
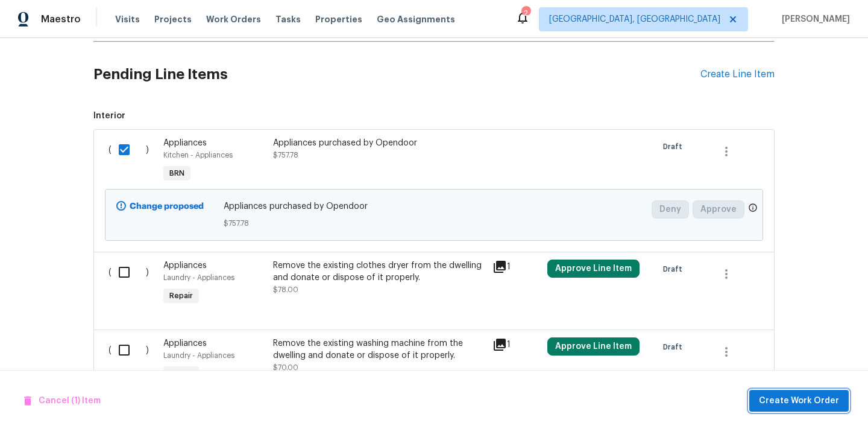
click at [780, 402] on span "Create Work Order" at bounding box center [799, 400] width 80 height 15
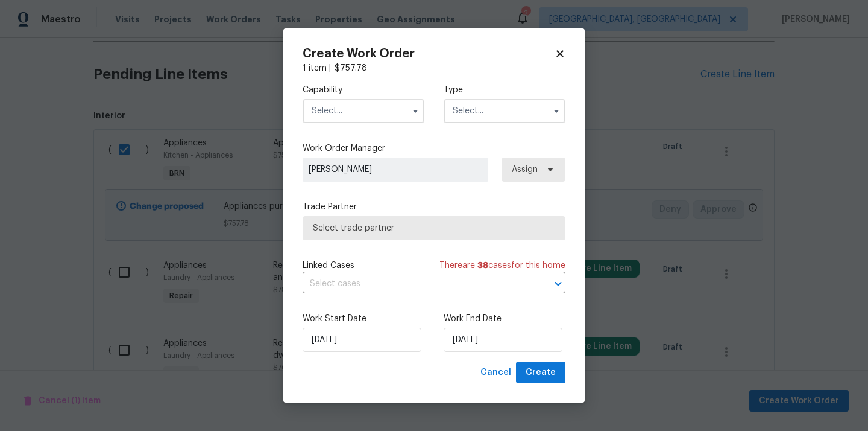
click at [386, 116] on input "text" at bounding box center [364, 111] width 122 height 24
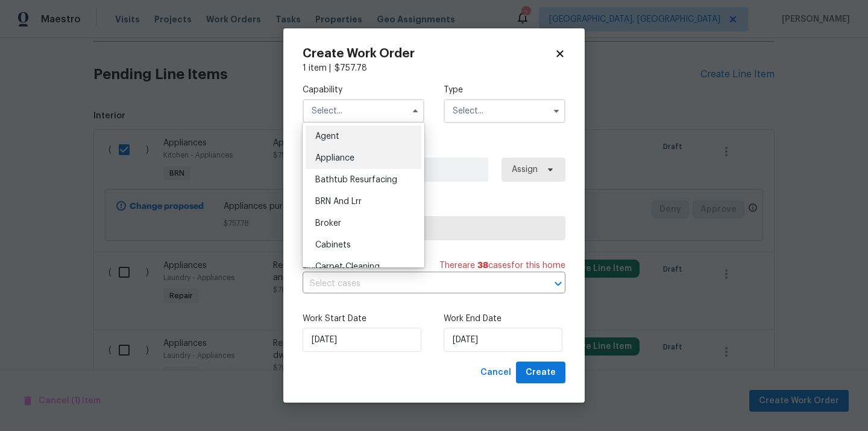
click at [368, 164] on div "Appliance" at bounding box center [364, 158] width 116 height 22
type input "Appliance"
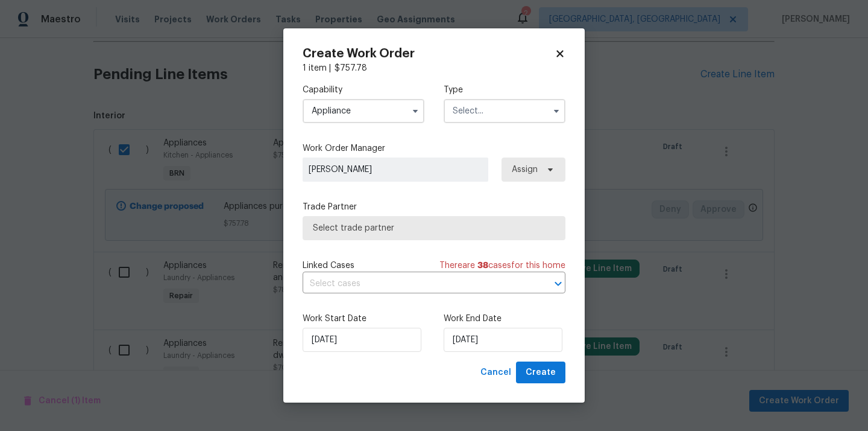
click at [490, 116] on input "text" at bounding box center [505, 111] width 122 height 24
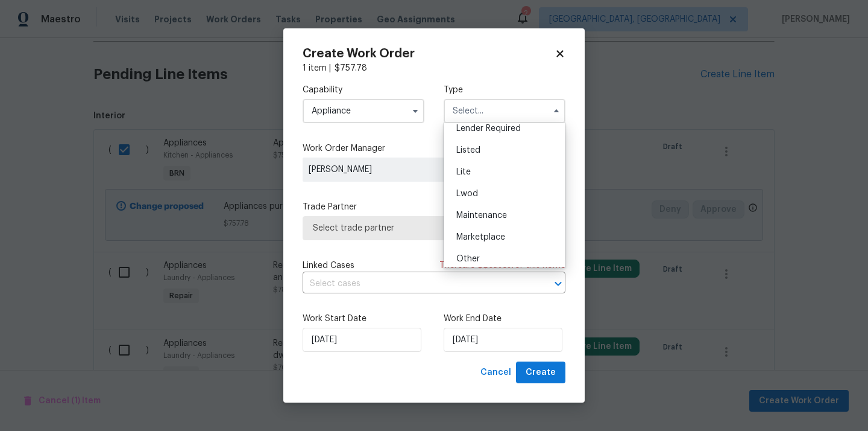
scroll to position [196, 0]
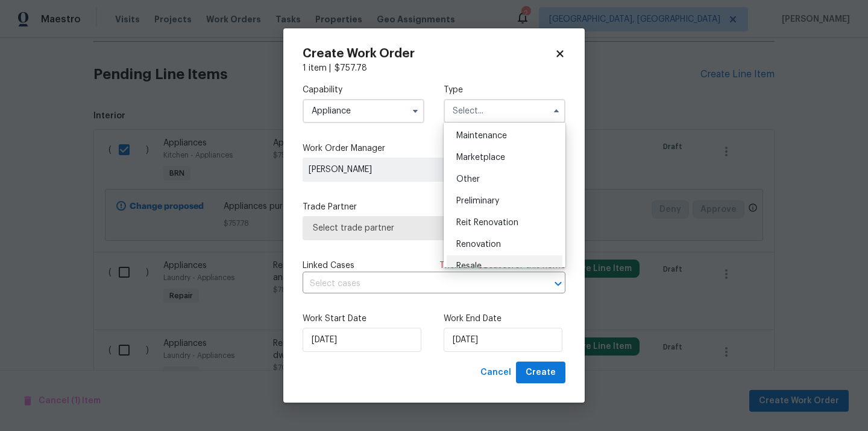
click at [479, 259] on div "Resale" at bounding box center [505, 266] width 116 height 22
type input "Resale"
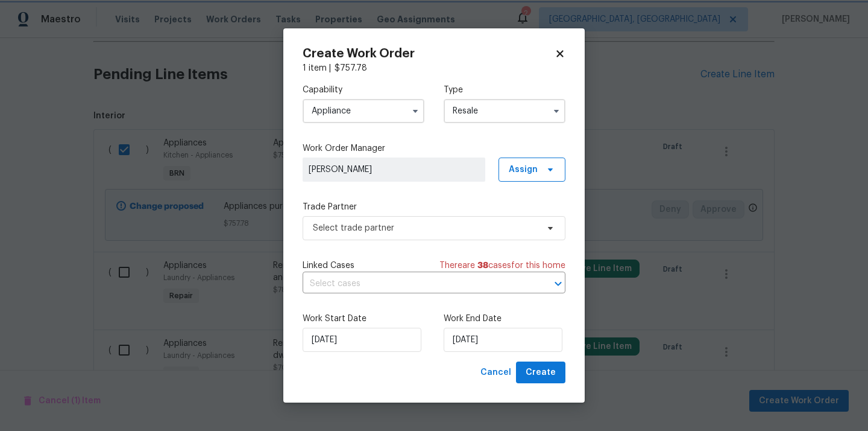
scroll to position [0, 0]
click at [528, 180] on span "Assign" at bounding box center [532, 169] width 67 height 24
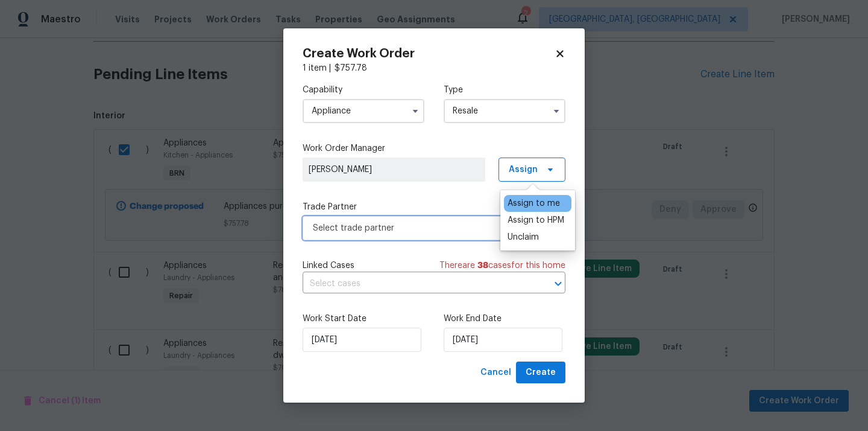
click at [426, 223] on span "Select trade partner" at bounding box center [425, 228] width 225 height 12
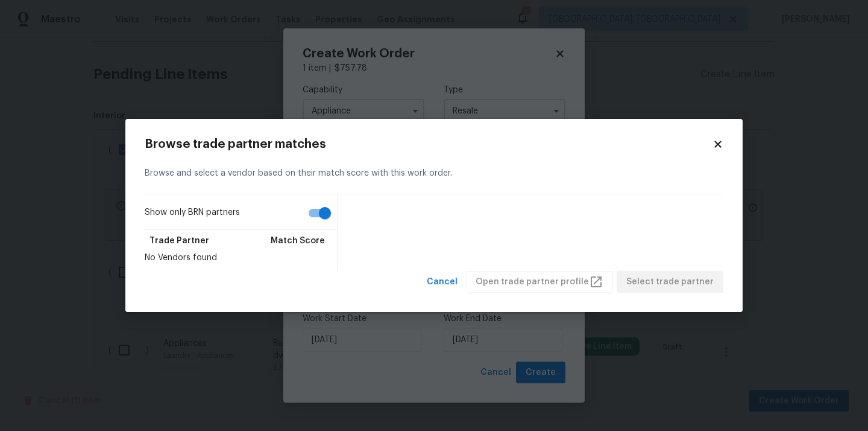
click at [328, 218] on input "Show only BRN partners" at bounding box center [325, 212] width 69 height 23
checkbox input "false"
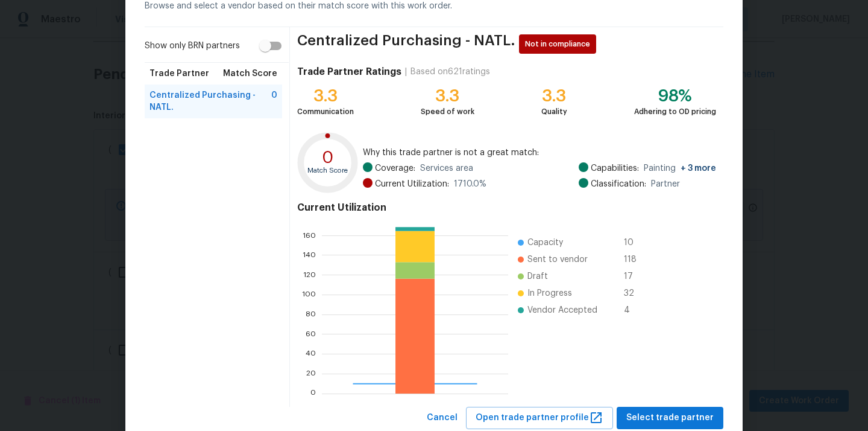
scroll to position [101, 0]
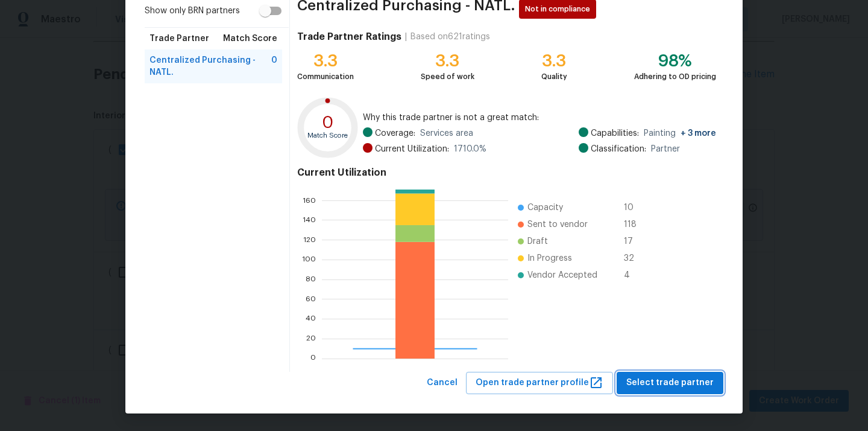
click at [694, 386] on span "Select trade partner" at bounding box center [670, 382] width 87 height 15
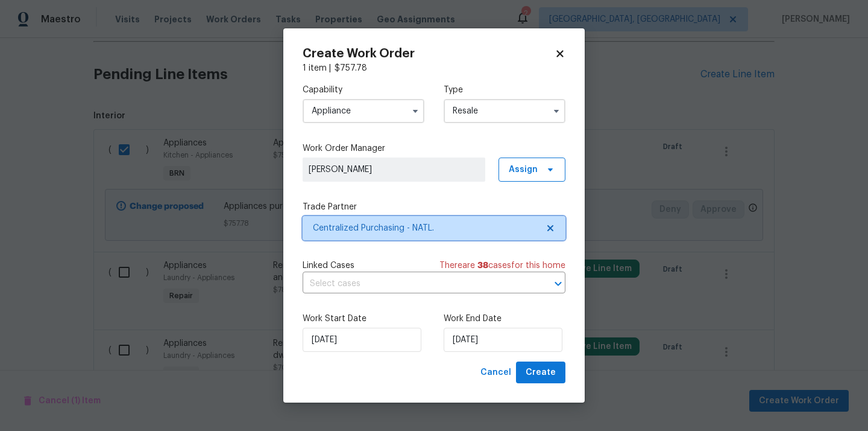
scroll to position [0, 0]
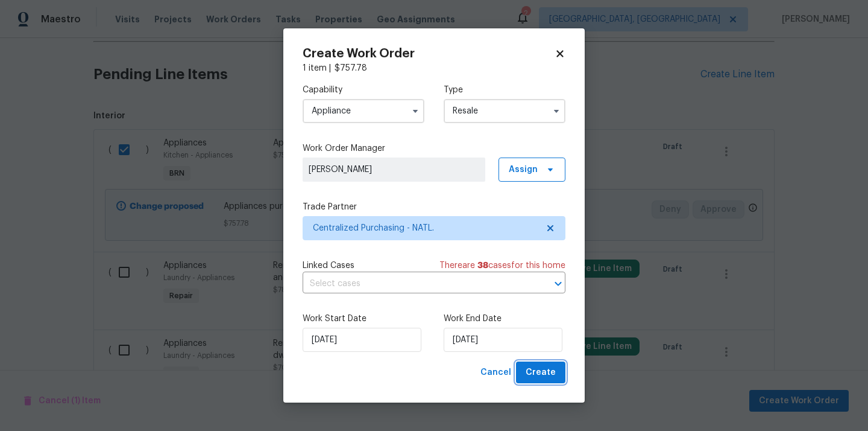
click at [549, 370] on span "Create" at bounding box center [541, 372] width 30 height 15
checkbox input "false"
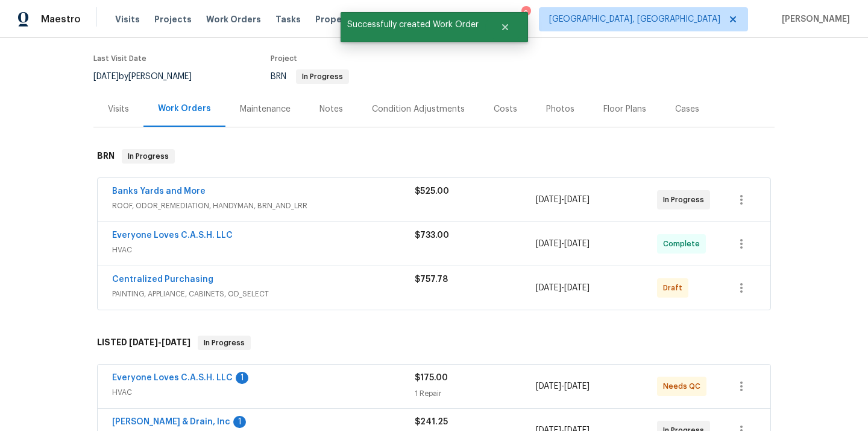
scroll to position [112, 0]
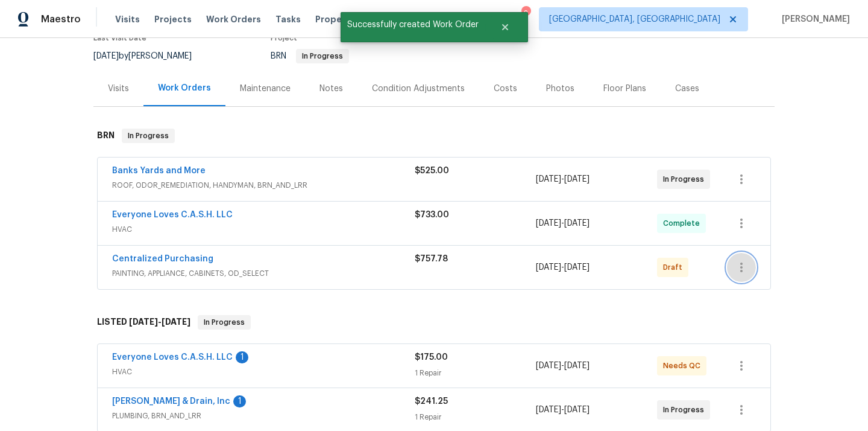
click at [736, 260] on icon "button" at bounding box center [742, 267] width 14 height 14
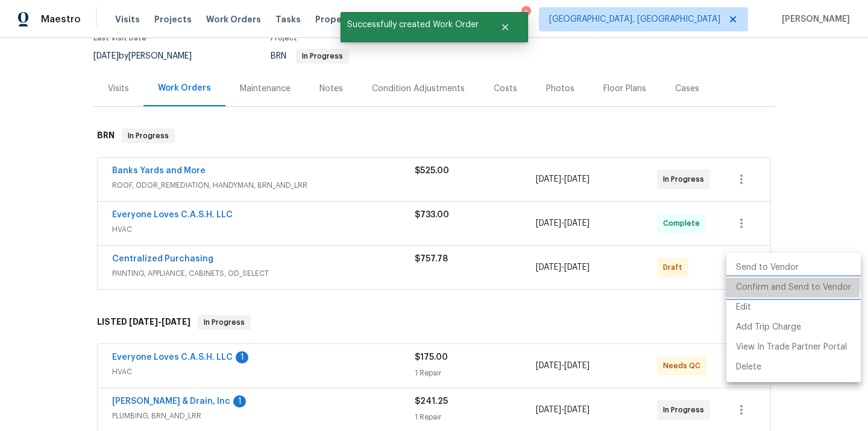
click at [746, 283] on li "Confirm and Send to Vendor" at bounding box center [794, 287] width 134 height 20
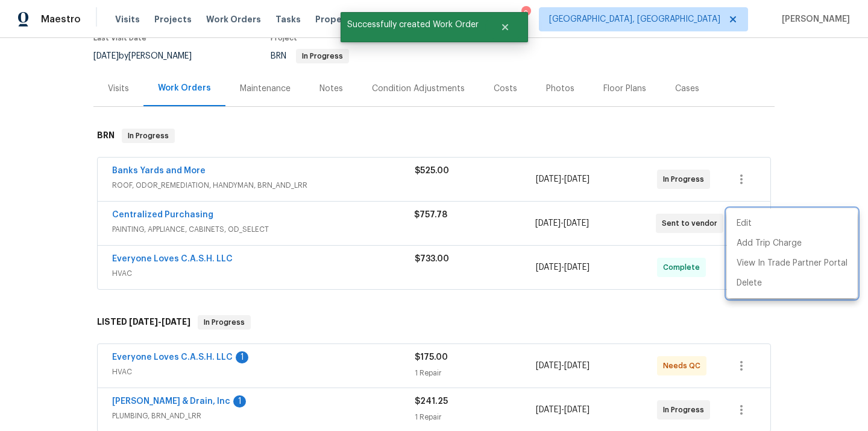
click at [308, 259] on div at bounding box center [434, 215] width 868 height 431
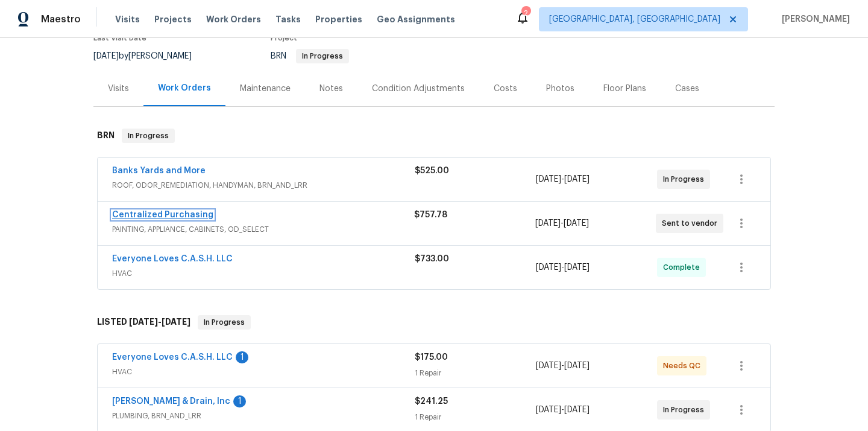
click at [184, 213] on link "Centralized Purchasing" at bounding box center [162, 214] width 101 height 8
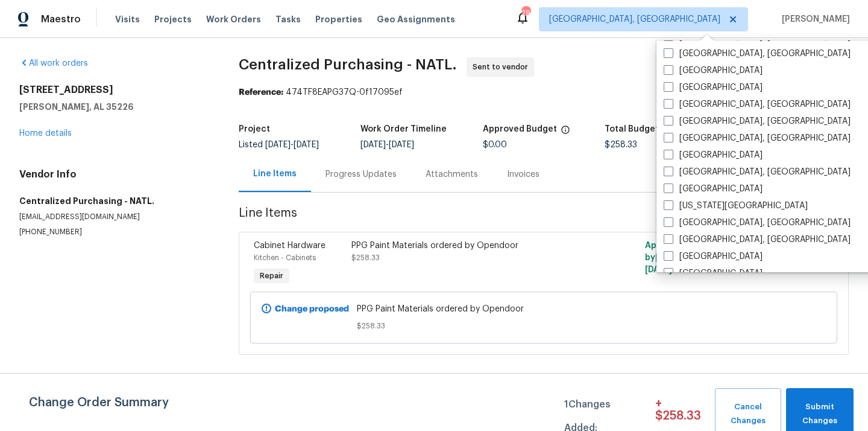
scroll to position [808, 0]
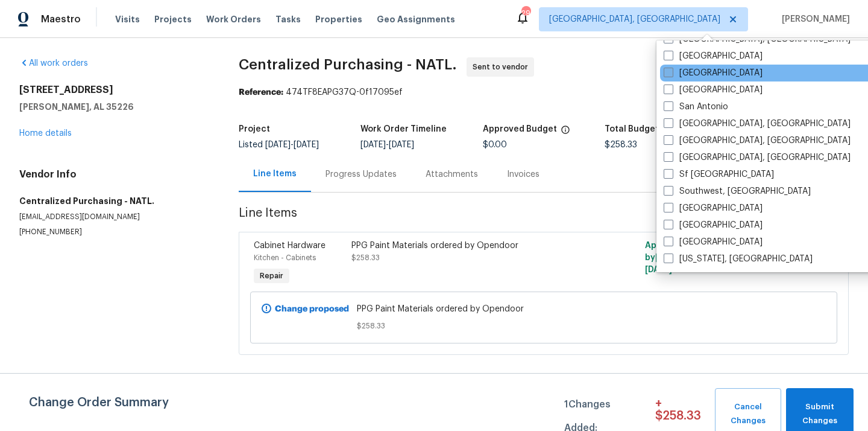
click at [698, 76] on label "[GEOGRAPHIC_DATA]" at bounding box center [713, 73] width 99 height 12
click at [672, 75] on input "[GEOGRAPHIC_DATA]" at bounding box center [668, 71] width 8 height 8
checkbox input "true"
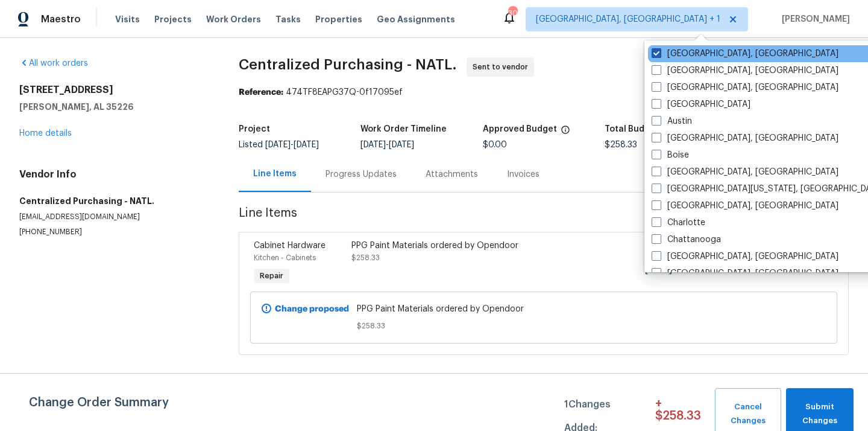
click at [686, 54] on label "[GEOGRAPHIC_DATA], [GEOGRAPHIC_DATA]" at bounding box center [745, 54] width 187 height 12
click at [660, 54] on input "[GEOGRAPHIC_DATA], [GEOGRAPHIC_DATA]" at bounding box center [656, 52] width 8 height 8
checkbox input "false"
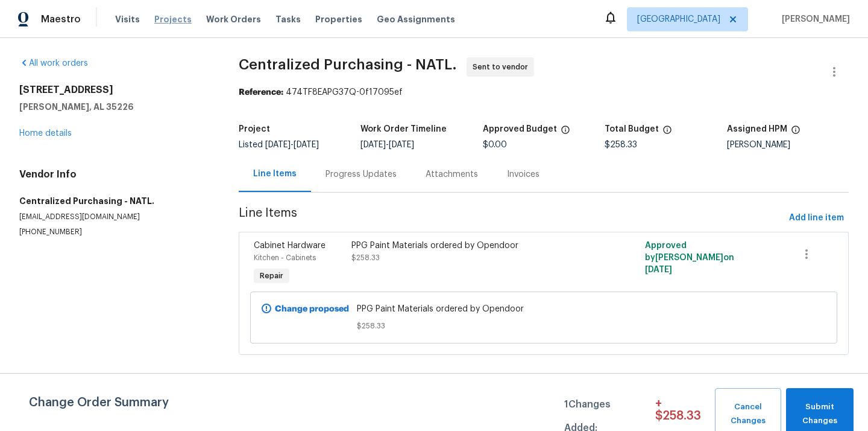
click at [167, 17] on span "Projects" at bounding box center [172, 19] width 37 height 12
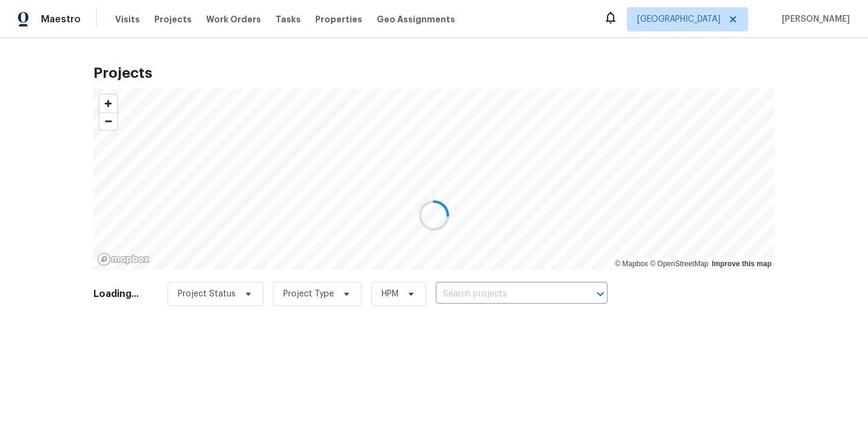
click at [573, 288] on div at bounding box center [434, 215] width 868 height 431
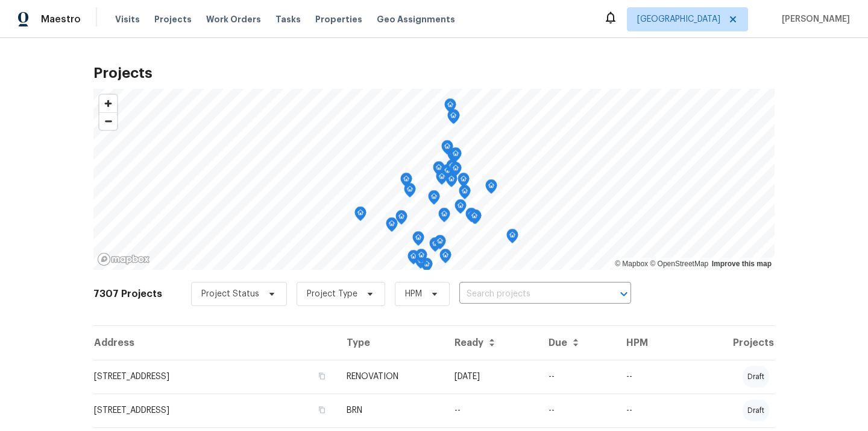
click at [573, 288] on input "text" at bounding box center [529, 294] width 138 height 19
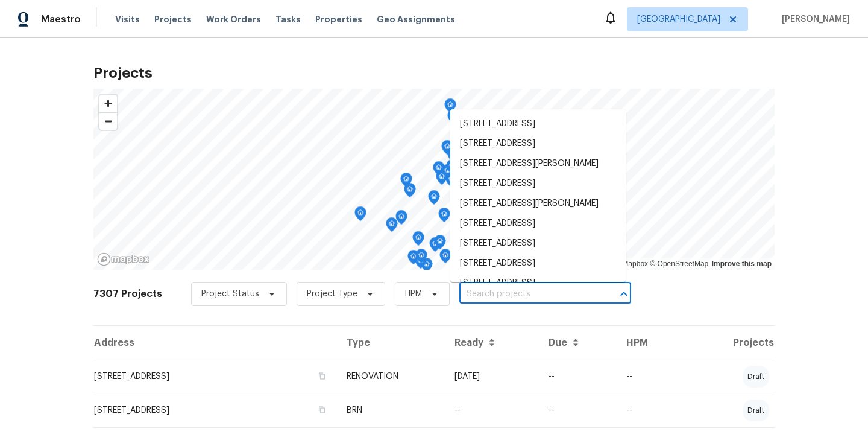
paste input "1805 [GEOGRAPHIC_DATA][PERSON_NAME]"
type input "1805 Derby Dr, Dixon, CA 95620"
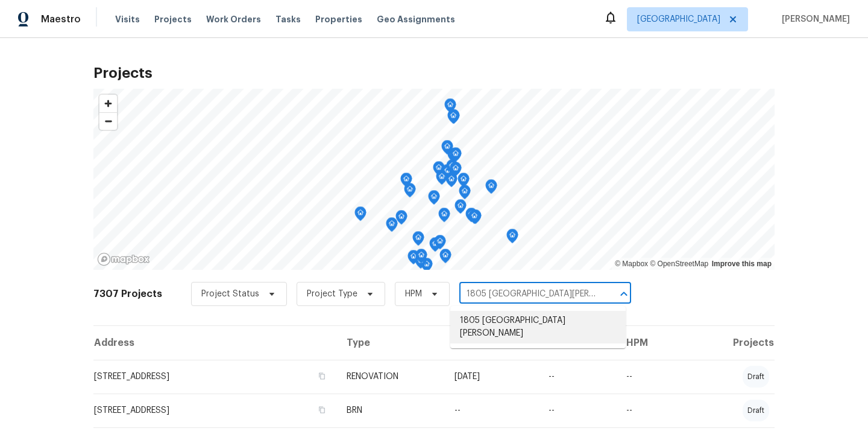
drag, startPoint x: 558, startPoint y: 303, endPoint x: 539, endPoint y: 324, distance: 28.6
click at [539, 324] on li "1805 Derby Dr, Dixon, CA 95620" at bounding box center [539, 327] width 176 height 33
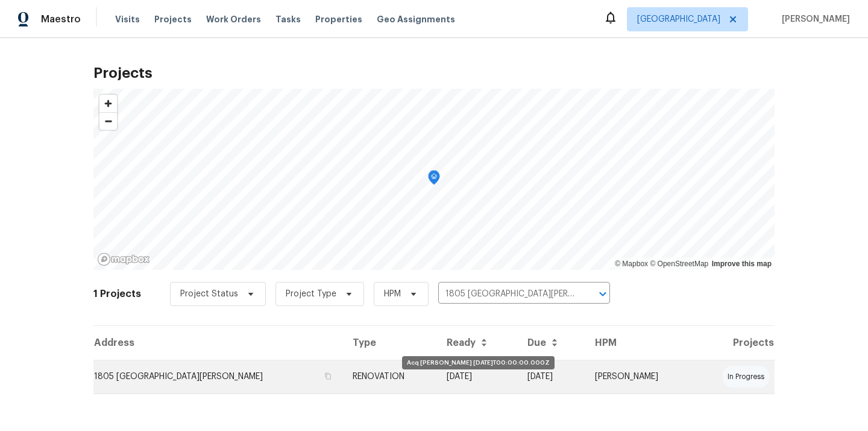
click at [437, 370] on td "[DATE]" at bounding box center [477, 376] width 81 height 34
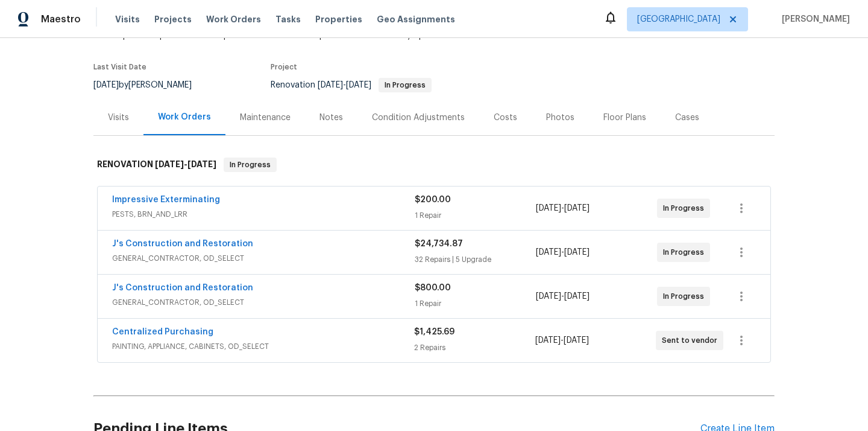
scroll to position [147, 0]
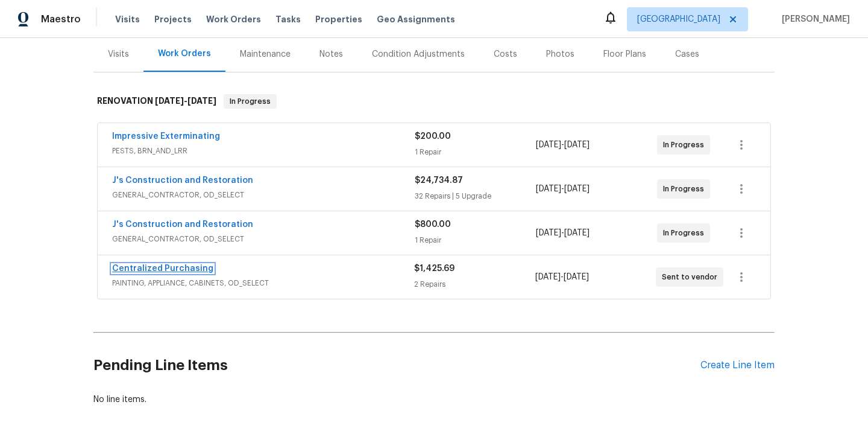
click at [170, 267] on link "Centralized Purchasing" at bounding box center [162, 268] width 101 height 8
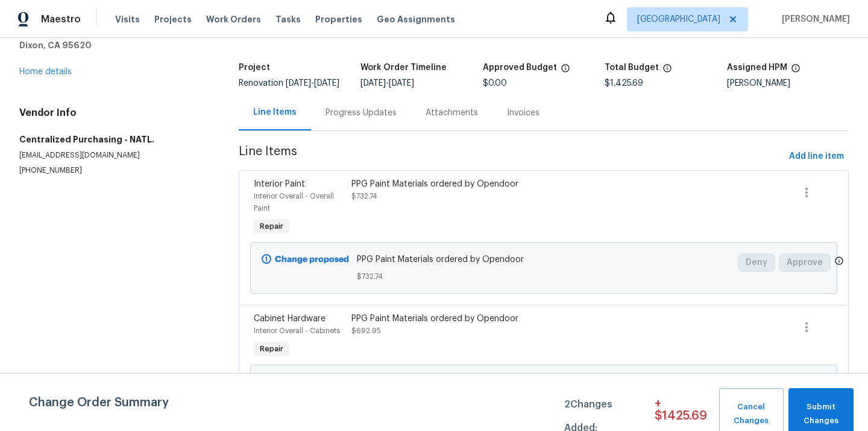
scroll to position [101, 0]
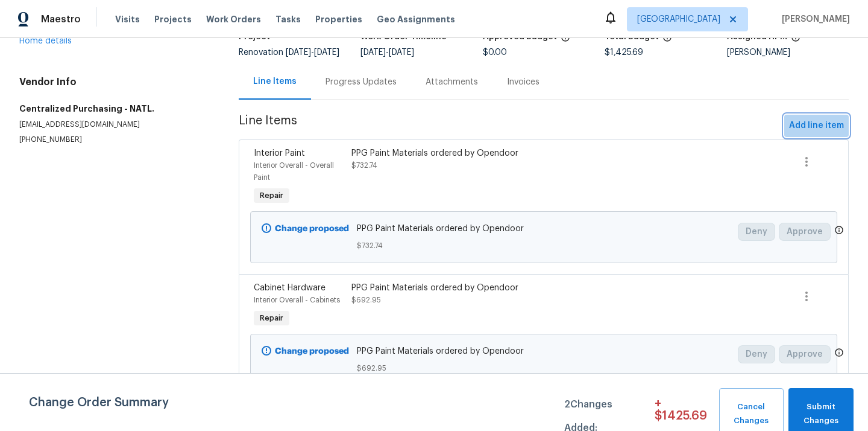
click at [827, 123] on span "Add line item" at bounding box center [816, 125] width 55 height 15
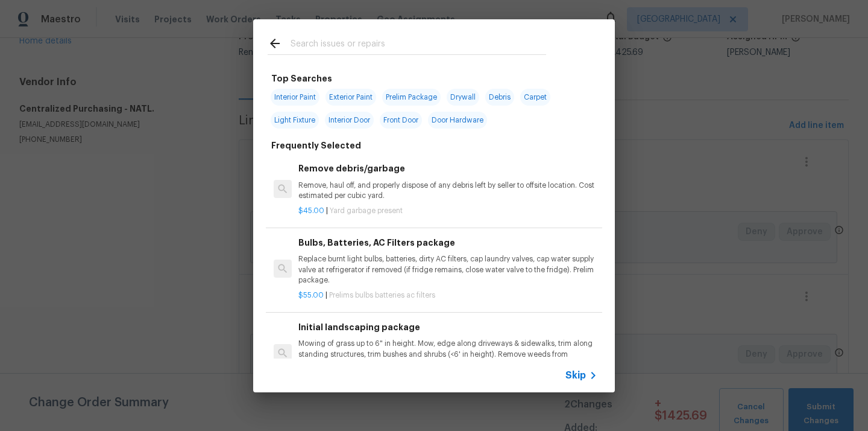
click at [411, 43] on input "text" at bounding box center [419, 45] width 256 height 18
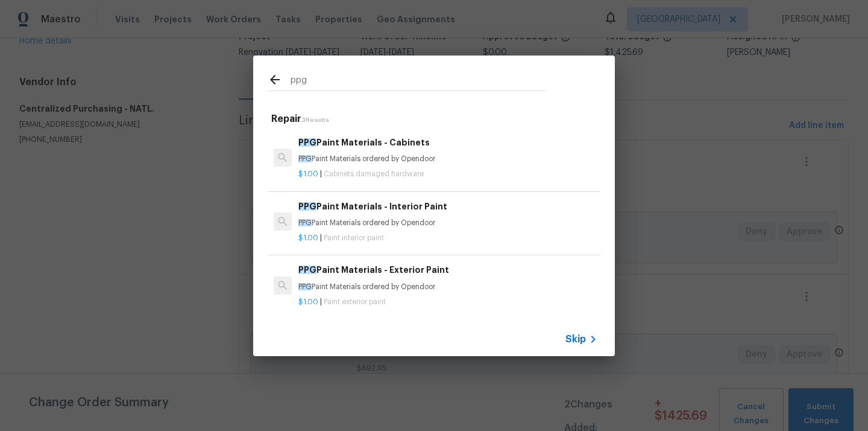
type input "ppg"
click at [379, 284] on p "PPG Paint Materials ordered by Opendoor" at bounding box center [448, 287] width 299 height 10
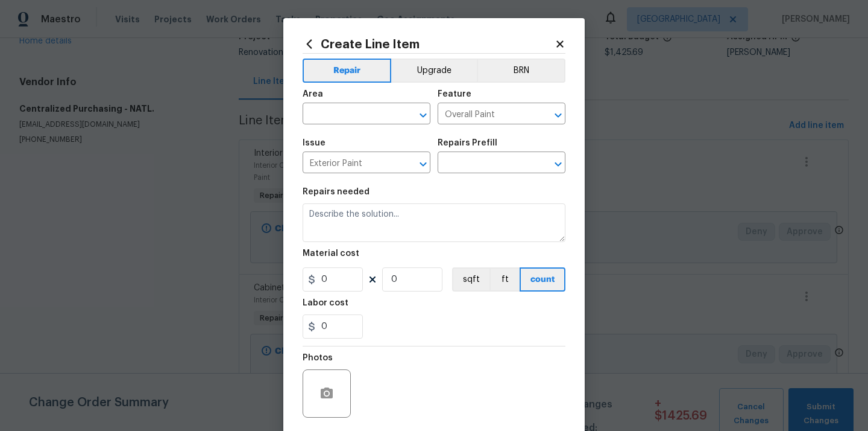
type input "PPG Paint Materials - Exterior Paint $1.00"
type textarea "PPG Paint Materials ordered by Opendoor"
type input "1"
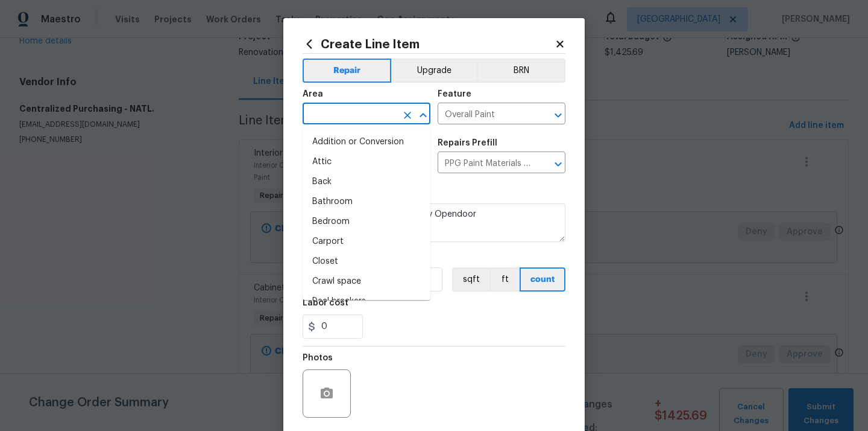
click at [384, 106] on input "text" at bounding box center [350, 115] width 94 height 19
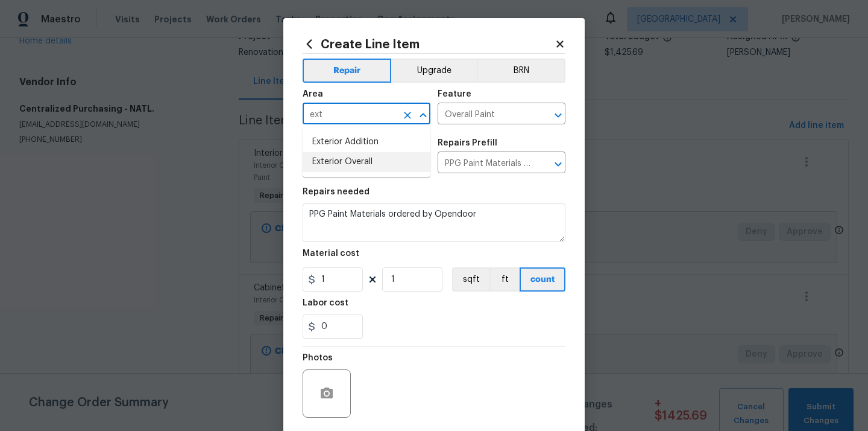
click at [347, 169] on li "Exterior Overall" at bounding box center [367, 162] width 128 height 20
type input "Exterior Overall"
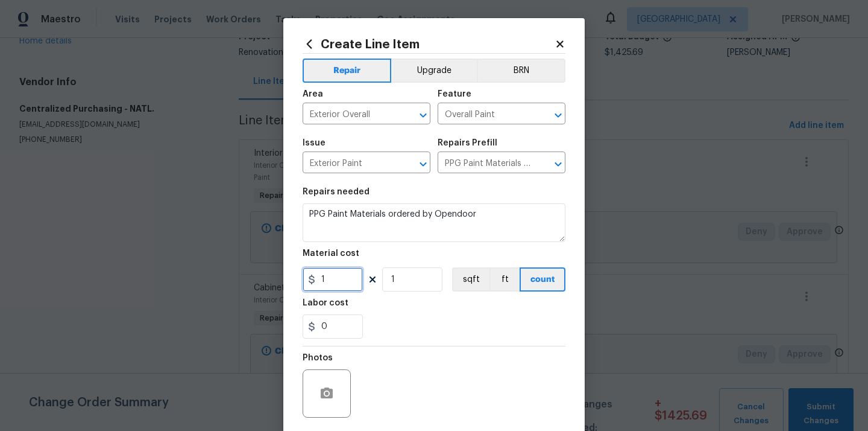
drag, startPoint x: 333, startPoint y: 279, endPoint x: 305, endPoint y: 275, distance: 28.0
click at [314, 278] on div "1" at bounding box center [333, 279] width 60 height 24
paste input "945.99"
type input "945.99"
click at [399, 324] on div "0" at bounding box center [434, 326] width 263 height 24
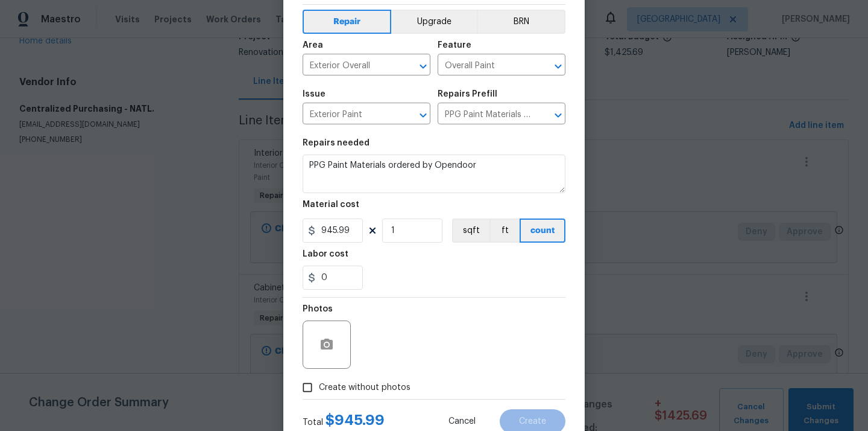
scroll to position [89, 0]
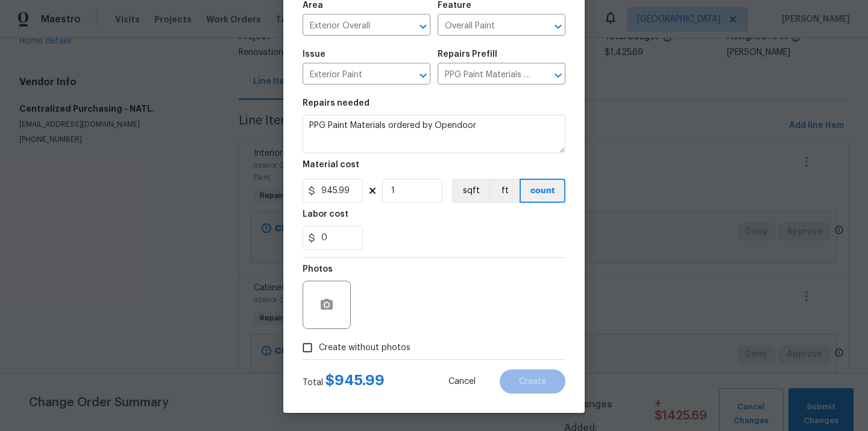
click at [381, 342] on span "Create without photos" at bounding box center [365, 347] width 92 height 13
click at [319, 342] on input "Create without photos" at bounding box center [307, 347] width 23 height 23
checkbox input "true"
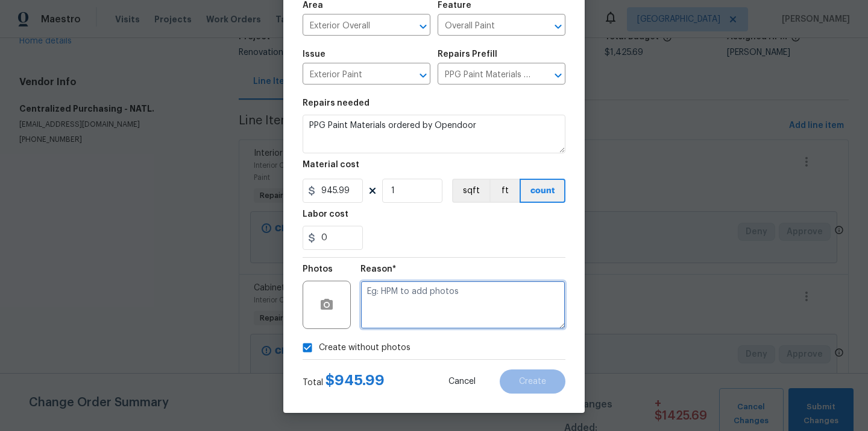
click at [404, 304] on textarea at bounding box center [463, 304] width 205 height 48
type textarea "N/A"
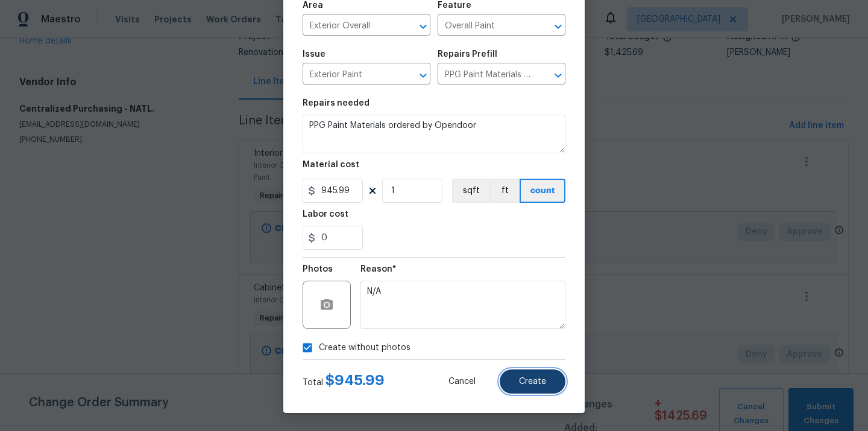
click at [531, 388] on button "Create" at bounding box center [533, 381] width 66 height 24
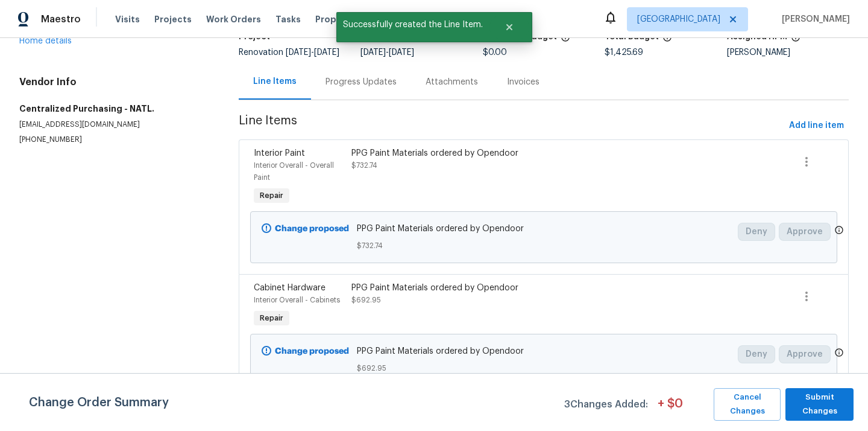
scroll to position [0, 0]
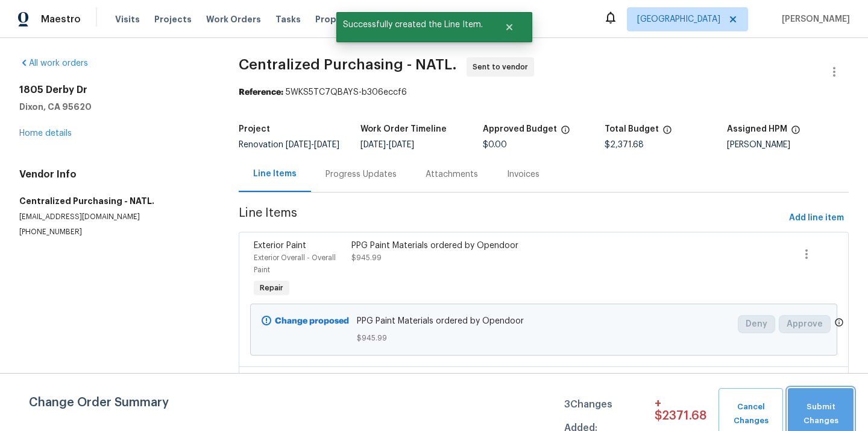
click at [806, 410] on span "Submit Changes" at bounding box center [821, 414] width 54 height 28
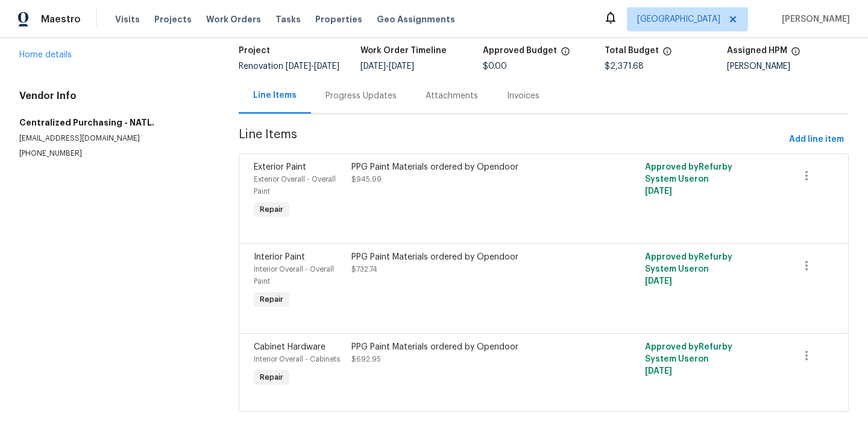
scroll to position [90, 0]
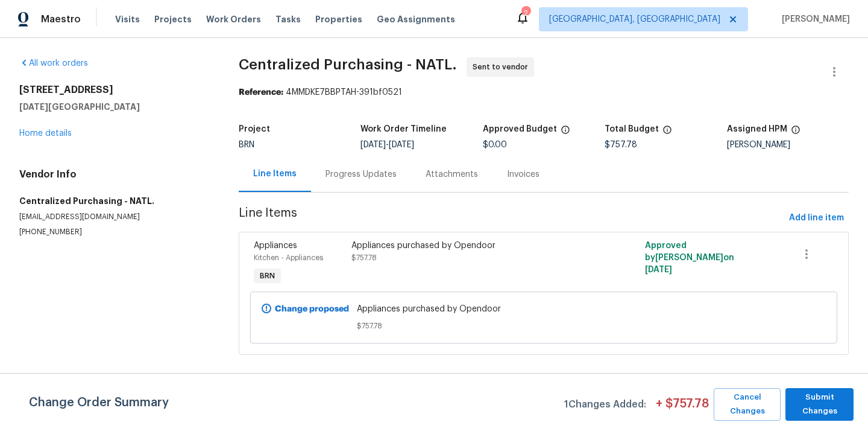
click at [664, 19] on span "[GEOGRAPHIC_DATA], [GEOGRAPHIC_DATA]" at bounding box center [634, 19] width 171 height 12
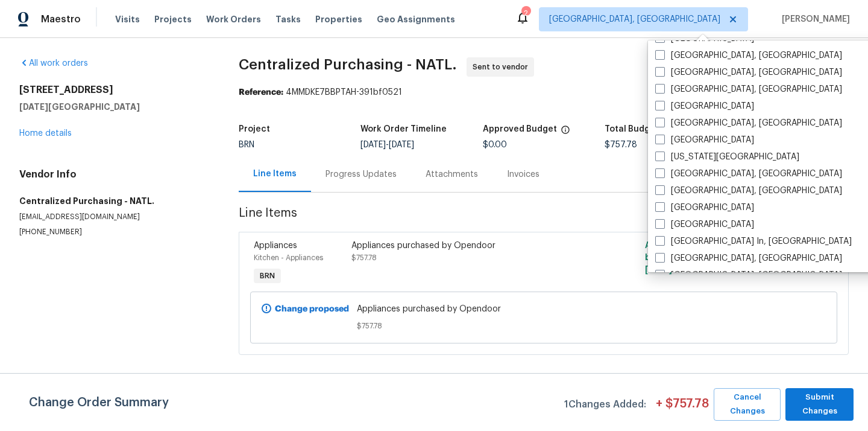
scroll to position [375, 0]
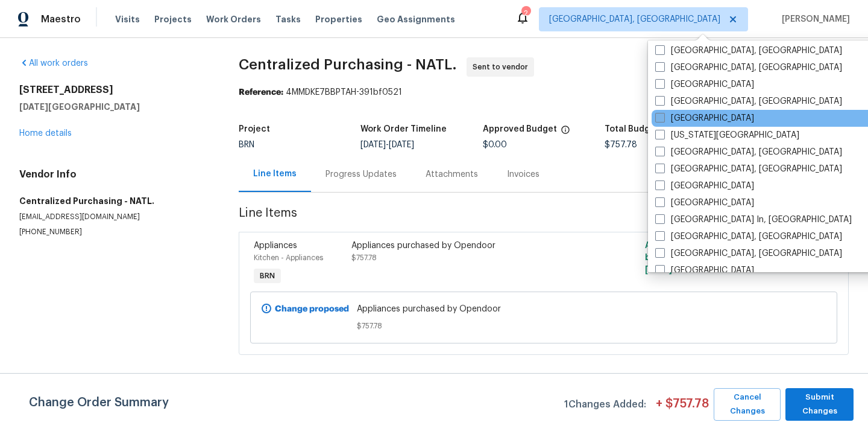
click at [692, 112] on label "[GEOGRAPHIC_DATA]" at bounding box center [705, 118] width 99 height 12
click at [663, 112] on input "[GEOGRAPHIC_DATA]" at bounding box center [660, 116] width 8 height 8
checkbox input "true"
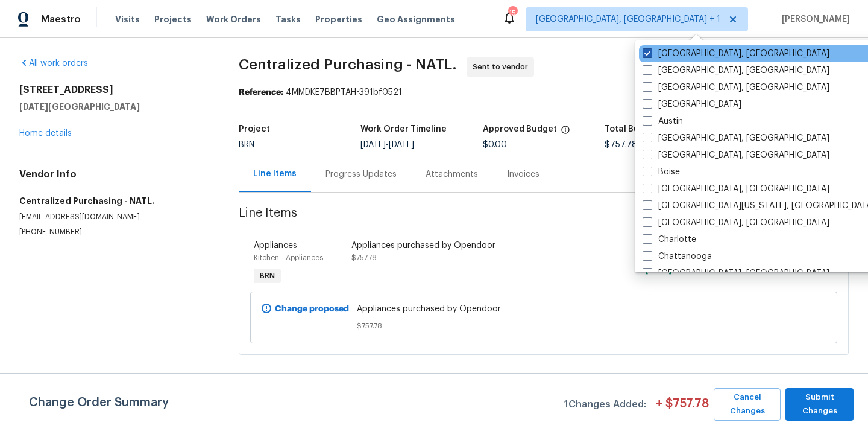
click at [666, 49] on label "[GEOGRAPHIC_DATA], [GEOGRAPHIC_DATA]" at bounding box center [736, 54] width 187 height 12
click at [651, 49] on input "[GEOGRAPHIC_DATA], [GEOGRAPHIC_DATA]" at bounding box center [647, 52] width 8 height 8
checkbox input "false"
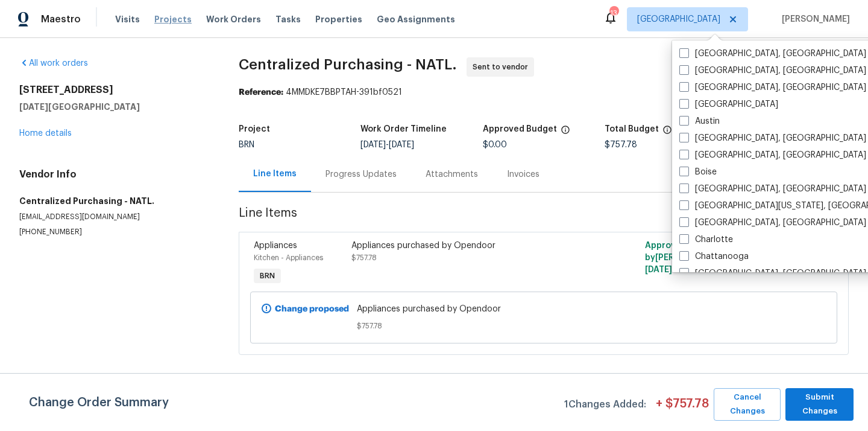
click at [161, 14] on span "Projects" at bounding box center [172, 19] width 37 height 12
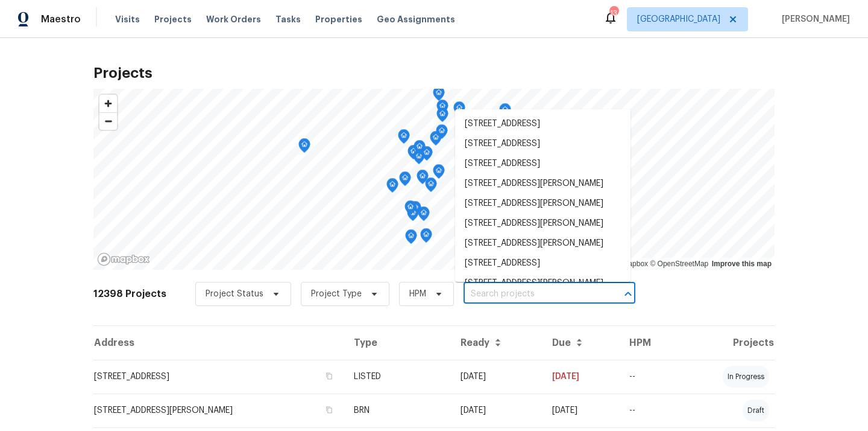
click at [514, 293] on input "text" at bounding box center [533, 294] width 138 height 19
paste input "2058 Manucy Ct, Middleburg, FL 32068"
type input "2058 Manucy Ct, Middleburg, FL 32068"
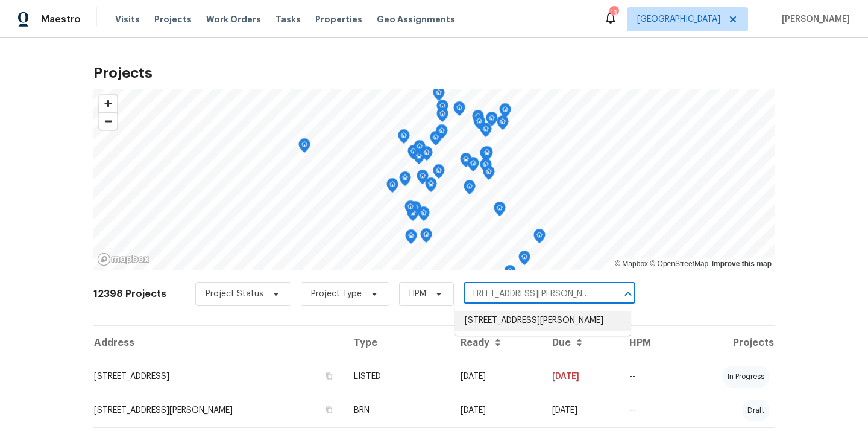
click at [502, 327] on li "2058 Manucy Ct, Middleburg, FL 32068" at bounding box center [543, 321] width 176 height 20
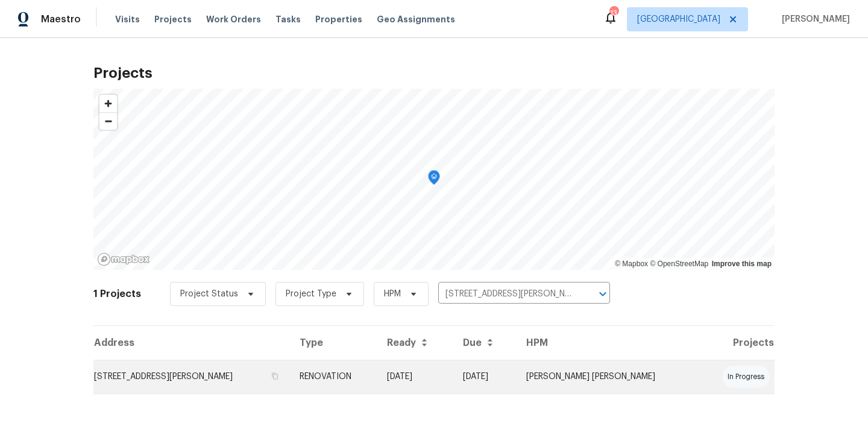
click at [283, 367] on td "2058 Manucy Ct, Middleburg, FL 32068" at bounding box center [191, 376] width 197 height 34
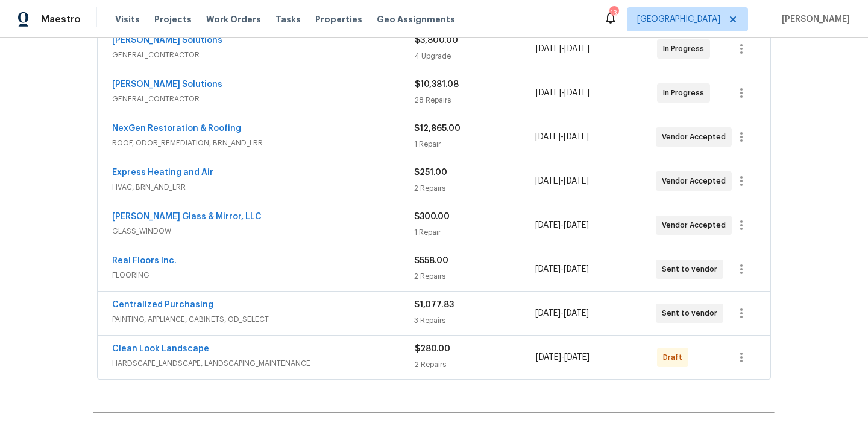
scroll to position [255, 0]
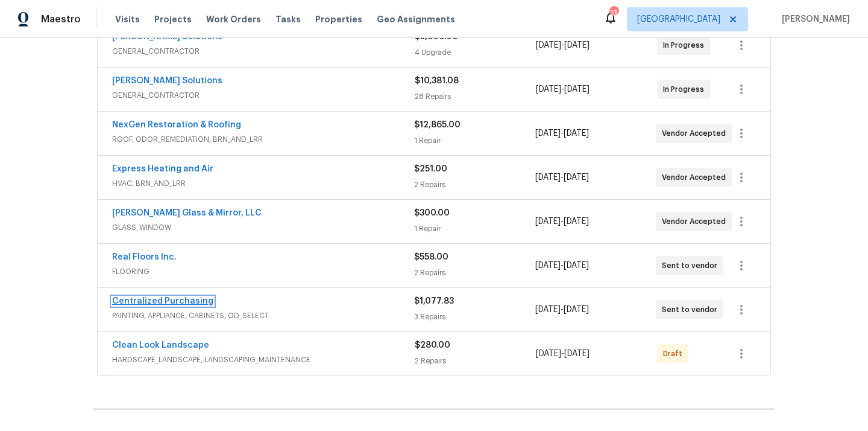
click at [181, 297] on link "Centralized Purchasing" at bounding box center [162, 301] width 101 height 8
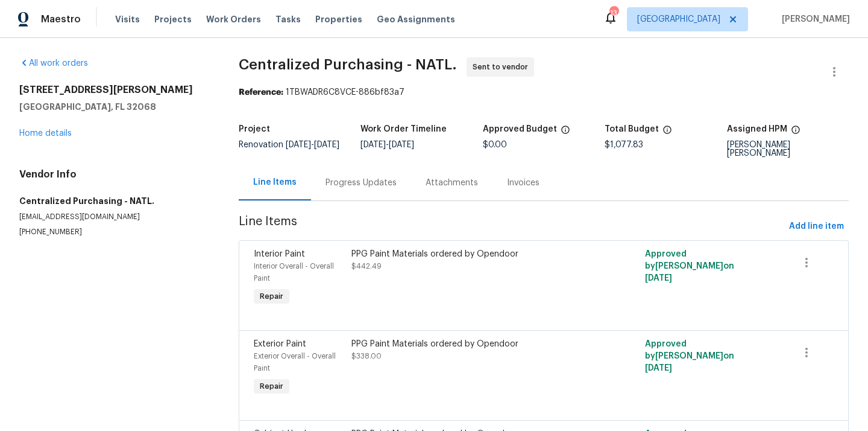
click at [99, 106] on h5 "Middleburg, FL 32068" at bounding box center [114, 107] width 191 height 12
copy h5 "32068"
click at [815, 223] on span "Add line item" at bounding box center [816, 226] width 55 height 15
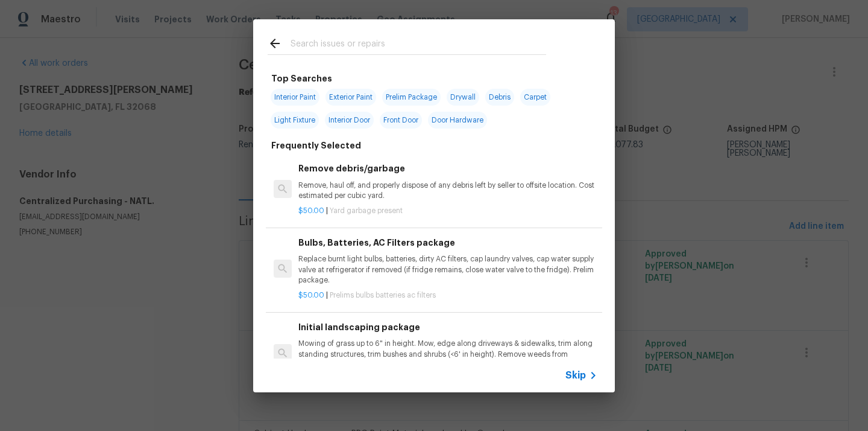
click at [446, 38] on input "text" at bounding box center [419, 45] width 256 height 18
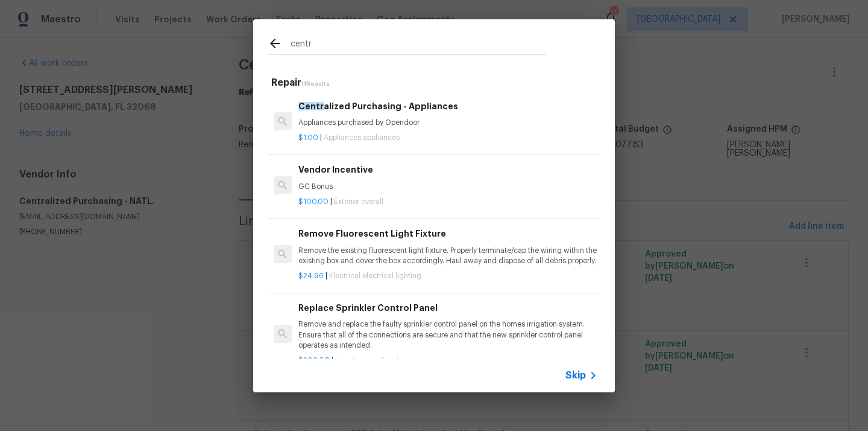
type input "centr"
click at [384, 117] on div "Centr alized Purchasing - Appliances Appliances purchased by Opendoor" at bounding box center [448, 114] width 299 height 29
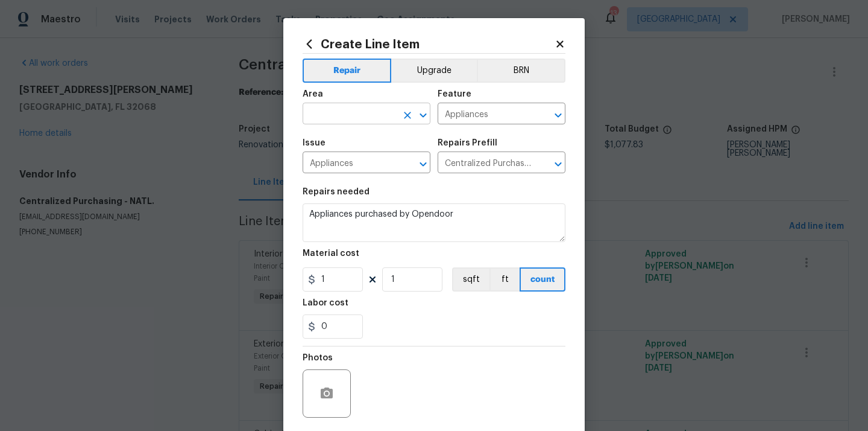
click at [372, 113] on input "text" at bounding box center [350, 115] width 94 height 19
click at [356, 141] on li "Kitchen" at bounding box center [367, 142] width 128 height 20
type input "Kitchen"
drag, startPoint x: 338, startPoint y: 282, endPoint x: 291, endPoint y: 282, distance: 47.6
click at [300, 282] on div "Create Line Item Repair Upgrade BRN Area Kitchen ​ Feature Appliances ​ Issue A…" at bounding box center [434, 259] width 302 height 483
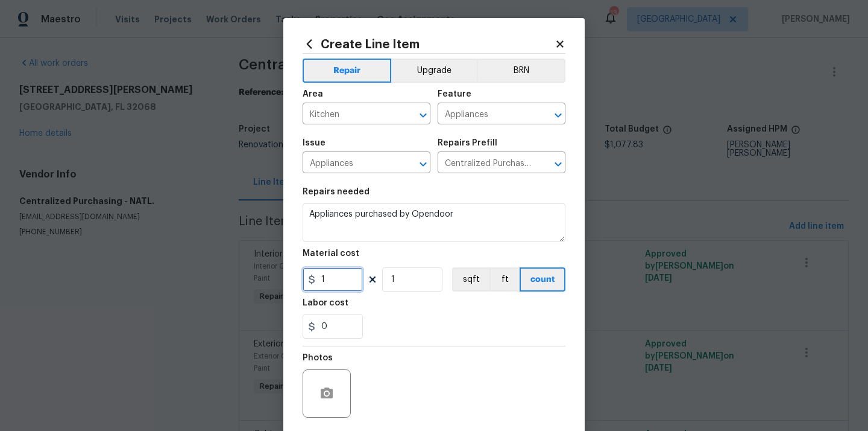
paste input "686.64"
type input "1686.64"
click at [364, 310] on div "Labor cost" at bounding box center [434, 307] width 263 height 16
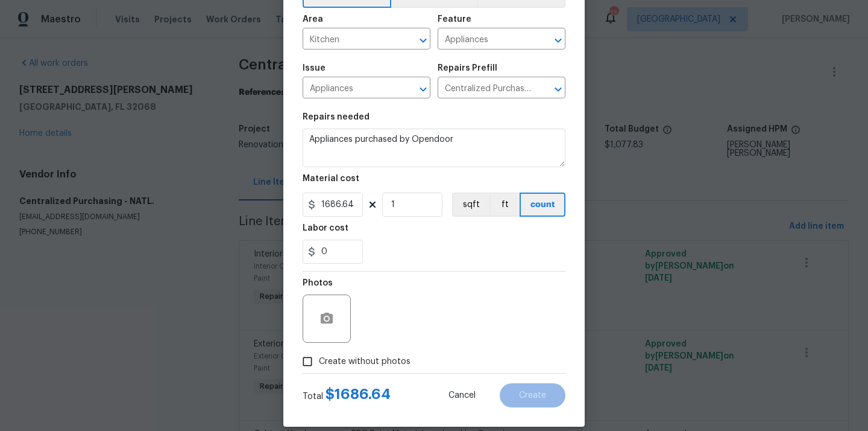
scroll to position [89, 0]
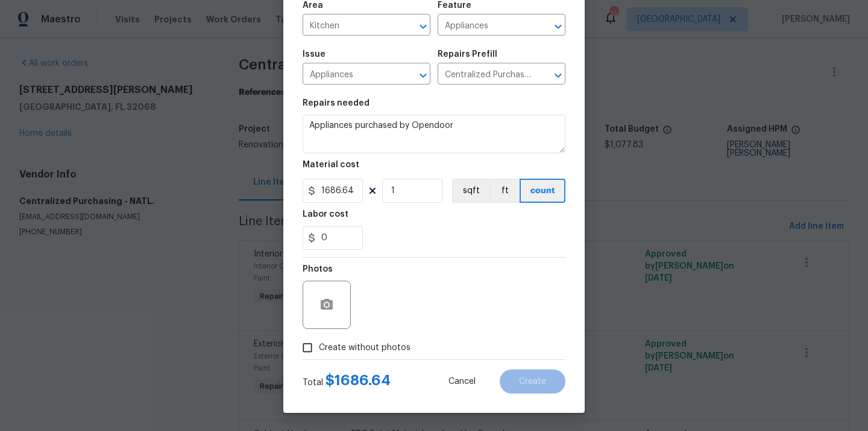
click at [353, 337] on label "Create without photos" at bounding box center [353, 347] width 115 height 23
click at [319, 337] on input "Create without photos" at bounding box center [307, 347] width 23 height 23
checkbox input "true"
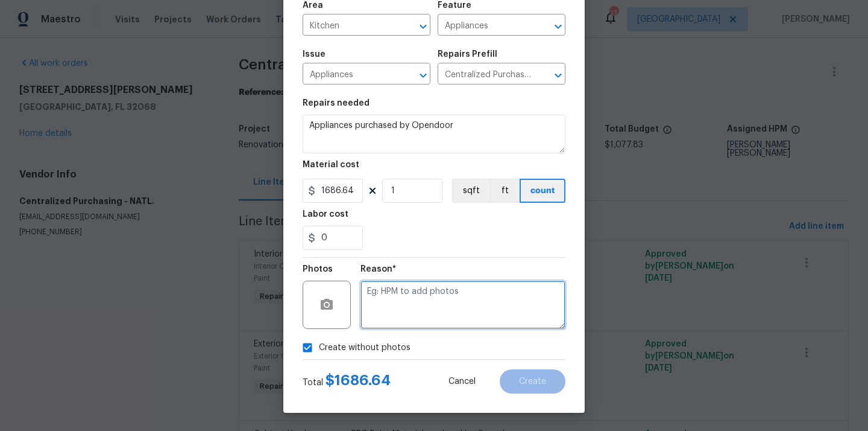
click at [406, 294] on textarea at bounding box center [463, 304] width 205 height 48
type textarea "N/A"
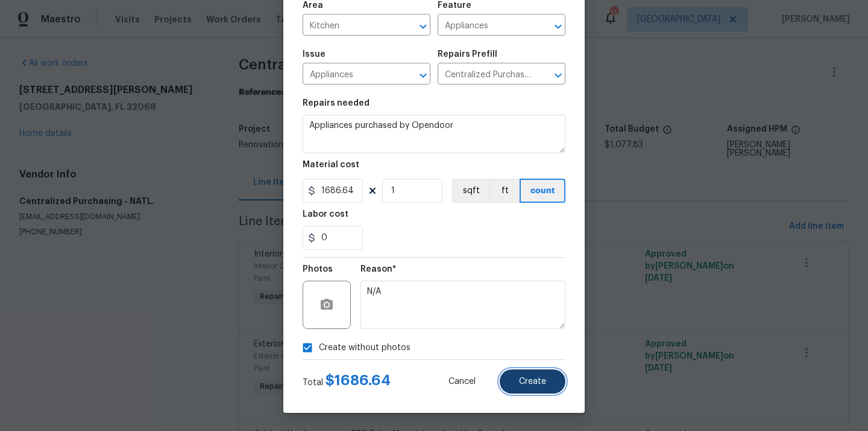
click at [535, 379] on span "Create" at bounding box center [532, 381] width 27 height 9
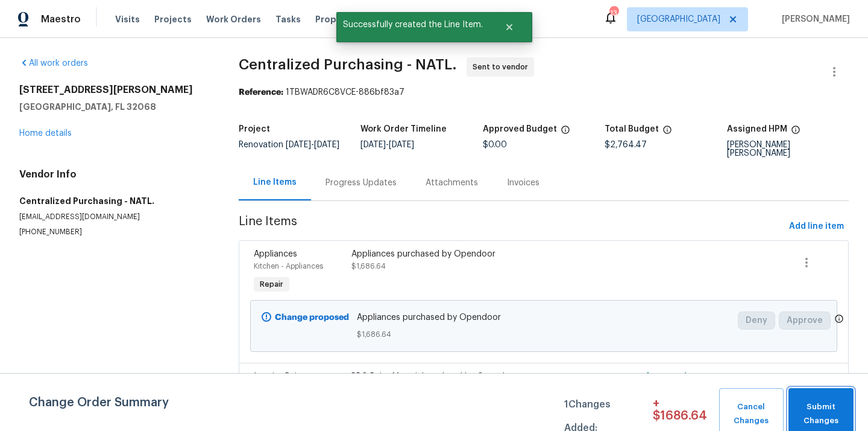
click at [812, 391] on button "Submit Changes" at bounding box center [821, 414] width 65 height 52
